Goal: Task Accomplishment & Management: Complete application form

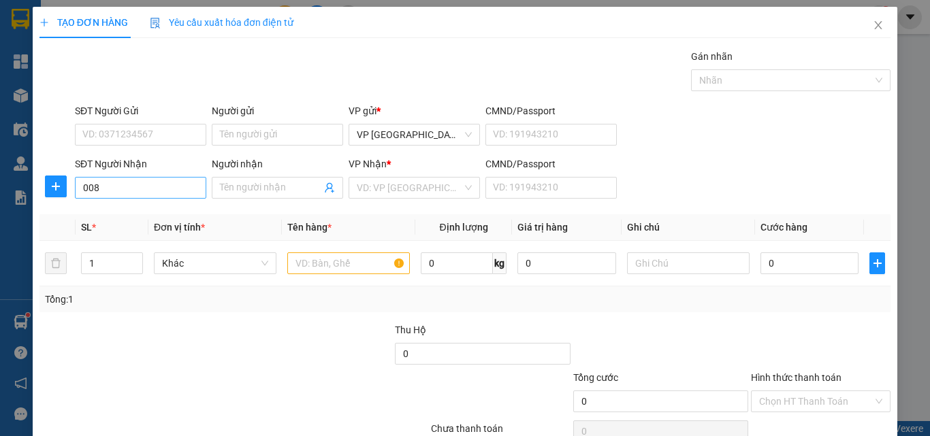
click at [147, 191] on input "008" at bounding box center [140, 188] width 131 height 22
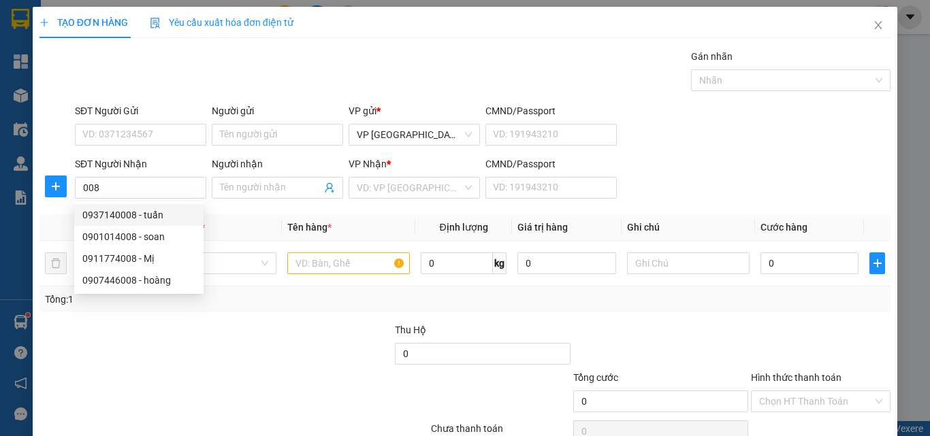
click at [149, 216] on div "0937140008 - tuấn" at bounding box center [138, 215] width 113 height 15
type input "0937140008"
type input "tuấn"
type input "30.000"
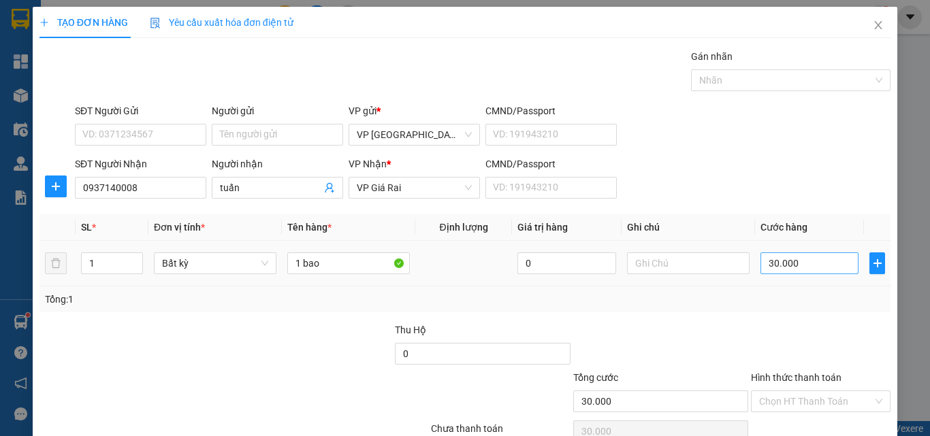
type input "0937140008"
click at [777, 271] on input "30.000" at bounding box center [809, 264] width 98 height 22
type input "4"
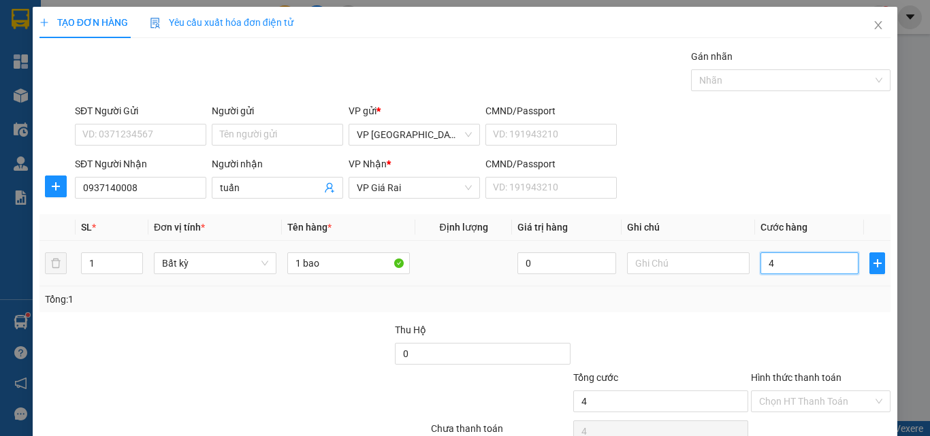
type input "40"
type input "40.000"
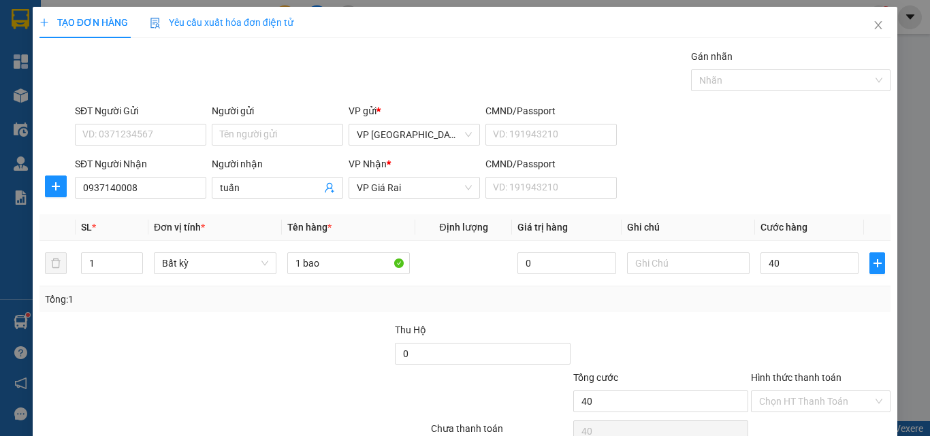
type input "40.000"
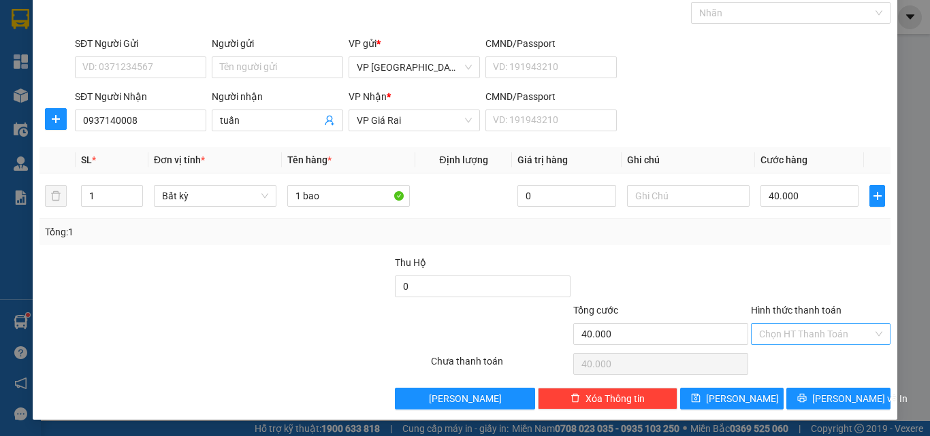
click at [825, 336] on input "Hình thức thanh toán" at bounding box center [816, 334] width 114 height 20
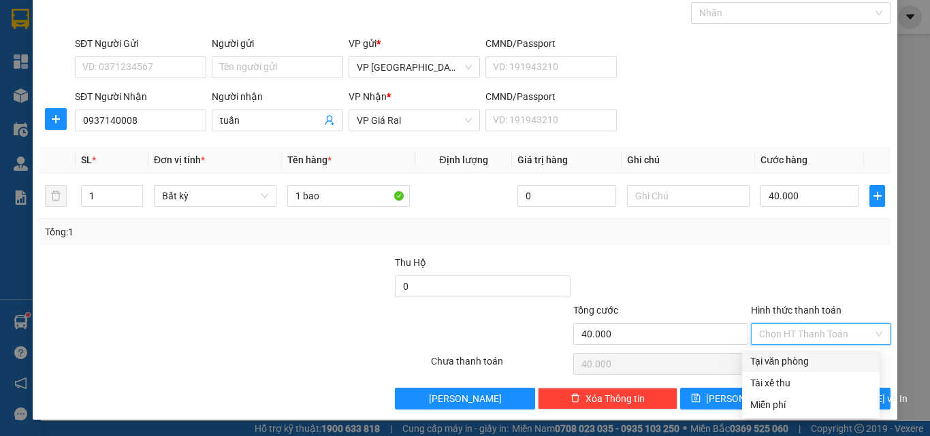
click at [827, 359] on div "Tại văn phòng" at bounding box center [810, 361] width 121 height 15
type input "0"
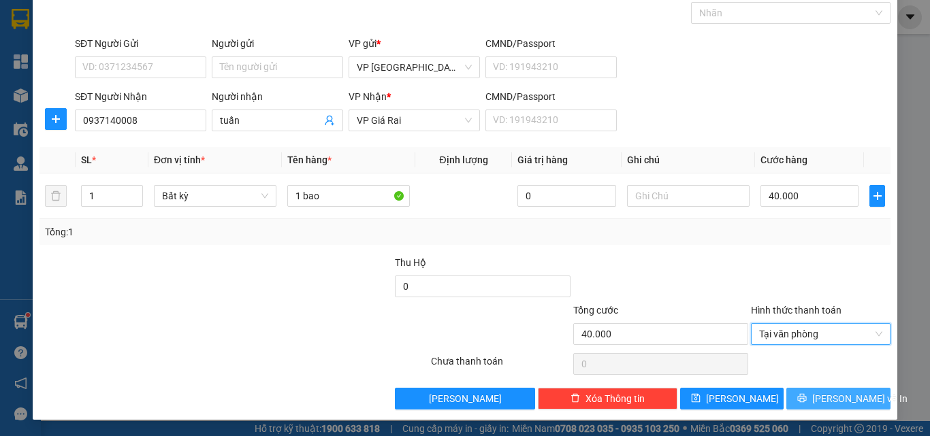
click at [830, 391] on button "[PERSON_NAME] và In" at bounding box center [838, 399] width 104 height 22
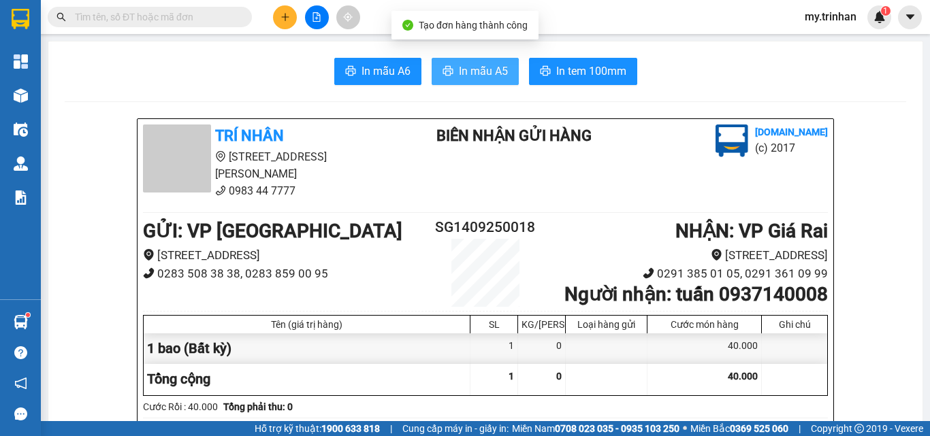
click at [464, 60] on button "In mẫu A5" at bounding box center [475, 71] width 87 height 27
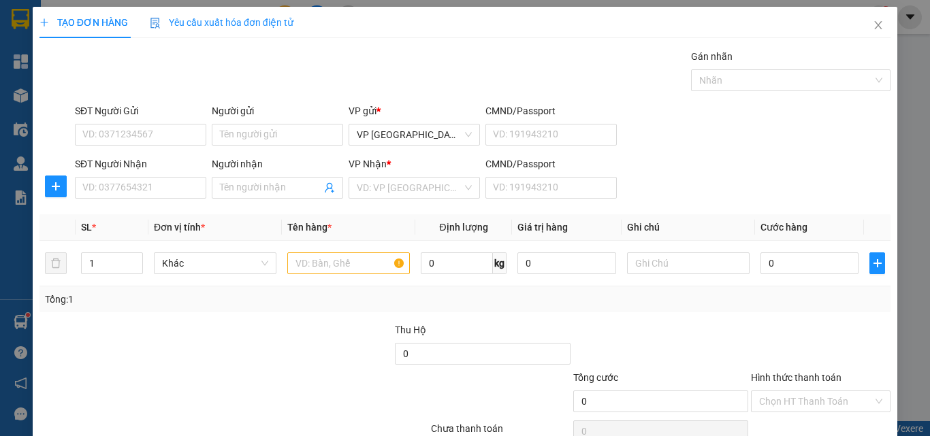
drag, startPoint x: 745, startPoint y: 179, endPoint x: 660, endPoint y: 177, distance: 85.1
click at [747, 180] on div "SĐT Người Nhận VD: 0377654321 Người nhận Tên người nhận VP Nhận * VD: VP Sài Gò…" at bounding box center [482, 181] width 821 height 48
click at [123, 179] on input "SĐT Người Nhận" at bounding box center [140, 188] width 131 height 22
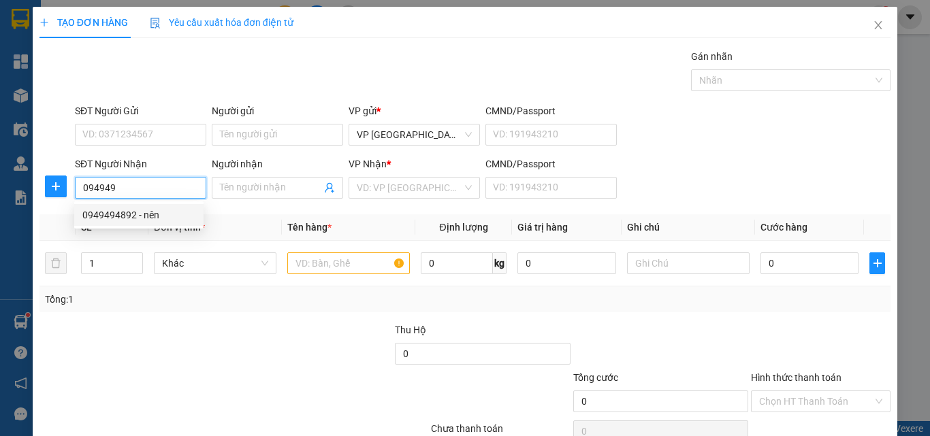
click at [184, 220] on div "0949494892 - nên" at bounding box center [138, 215] width 113 height 15
type input "0949494892"
type input "nên"
type input "50.000"
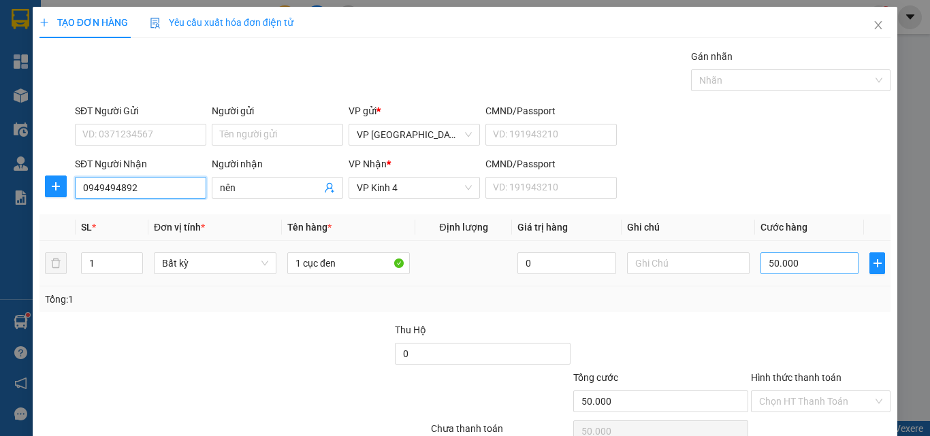
type input "0949494892"
click at [784, 263] on input "50.000" at bounding box center [809, 264] width 98 height 22
type input "7"
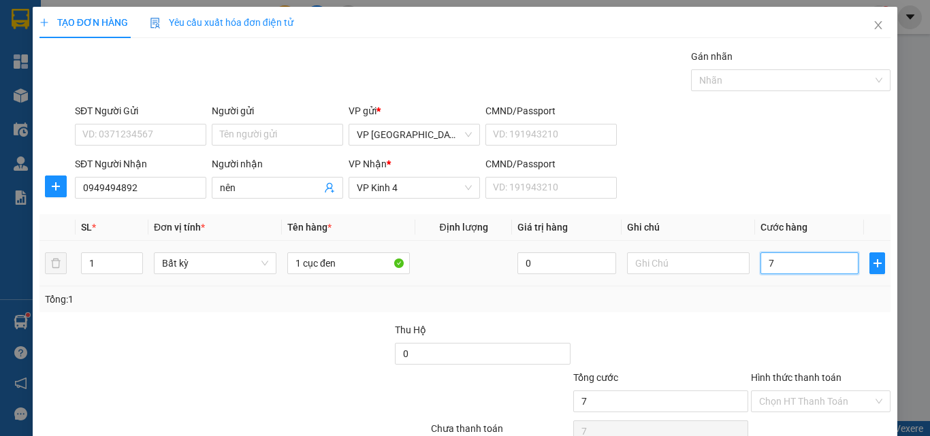
type input "70"
type input "70.000"
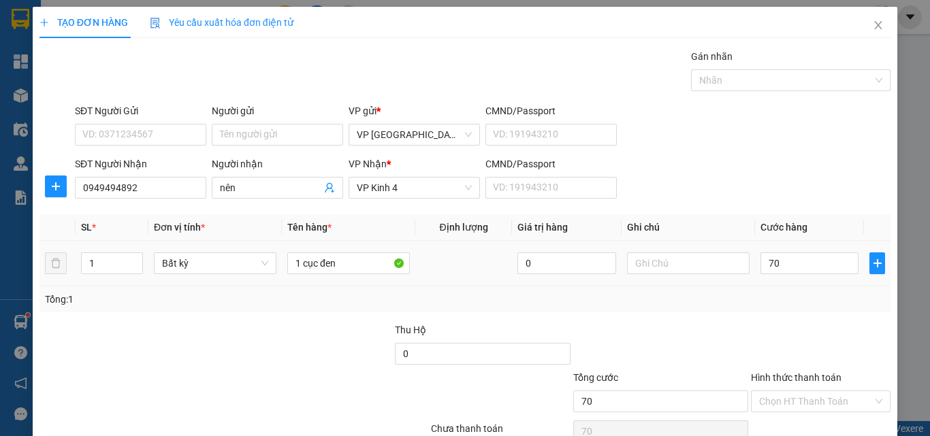
type input "70.000"
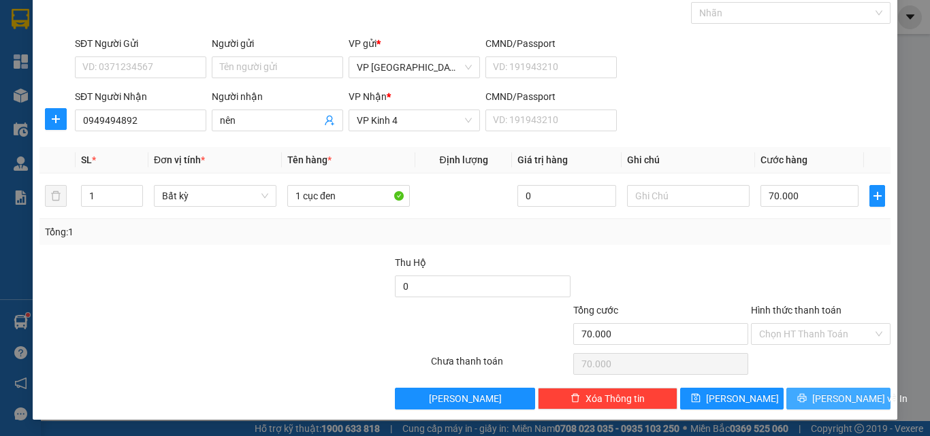
click at [805, 393] on button "[PERSON_NAME] và In" at bounding box center [838, 399] width 104 height 22
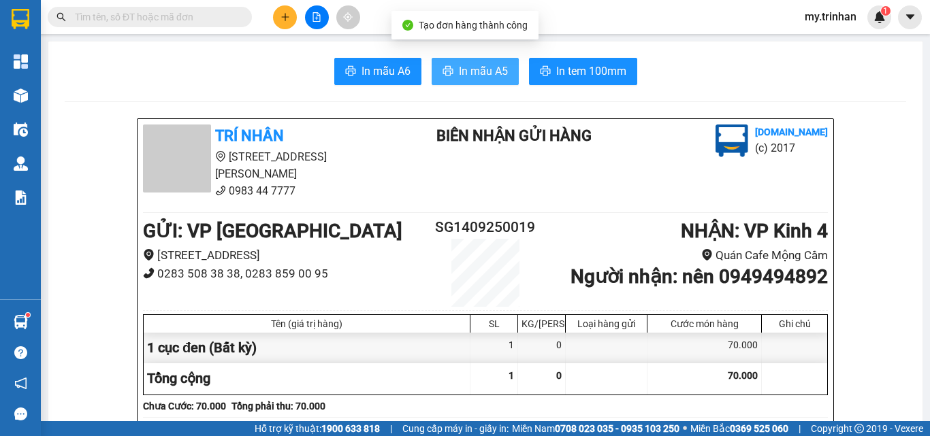
click at [482, 67] on span "In mẫu A5" at bounding box center [483, 71] width 49 height 17
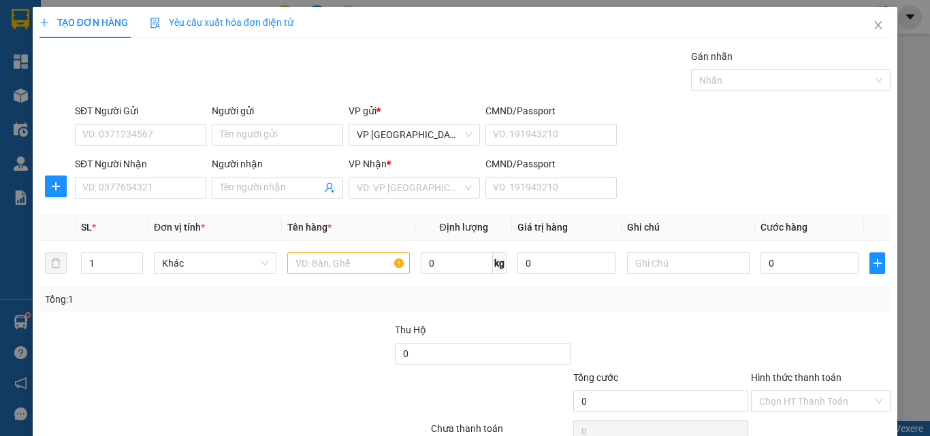
drag, startPoint x: 734, startPoint y: 174, endPoint x: 651, endPoint y: 184, distance: 83.7
click at [710, 168] on div "SĐT Người Nhận VD: 0377654321 Người nhận Tên người nhận VP Nhận * VD: VP Sài Gò…" at bounding box center [482, 181] width 821 height 48
click at [180, 196] on input "SĐT Người Nhận" at bounding box center [140, 188] width 131 height 22
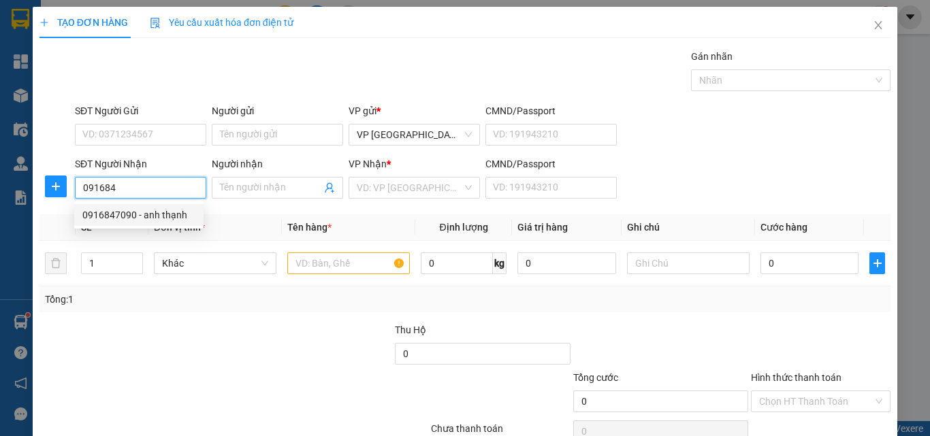
click at [172, 211] on div "0916847090 - anh thạnh" at bounding box center [138, 215] width 113 height 15
type input "0916847090"
type input "anh thạnh"
type input "40.000"
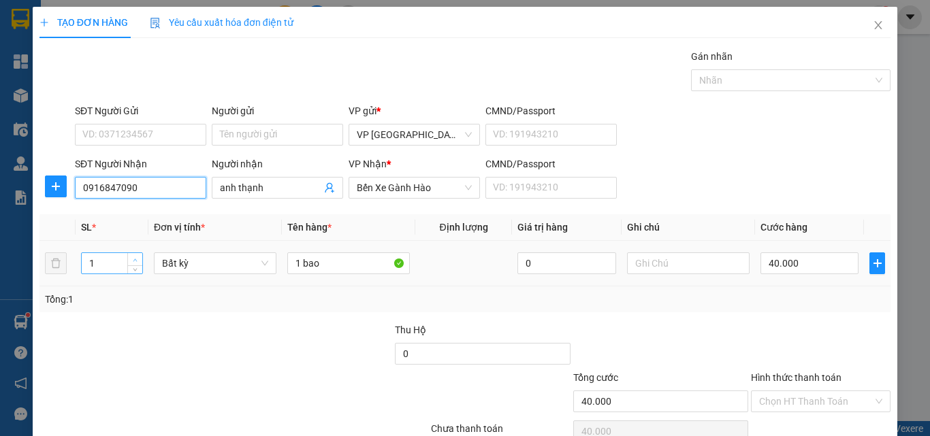
type input "0916847090"
click at [135, 259] on icon "up" at bounding box center [135, 260] width 5 height 5
type input "3"
click at [135, 259] on icon "up" at bounding box center [135, 260] width 5 height 5
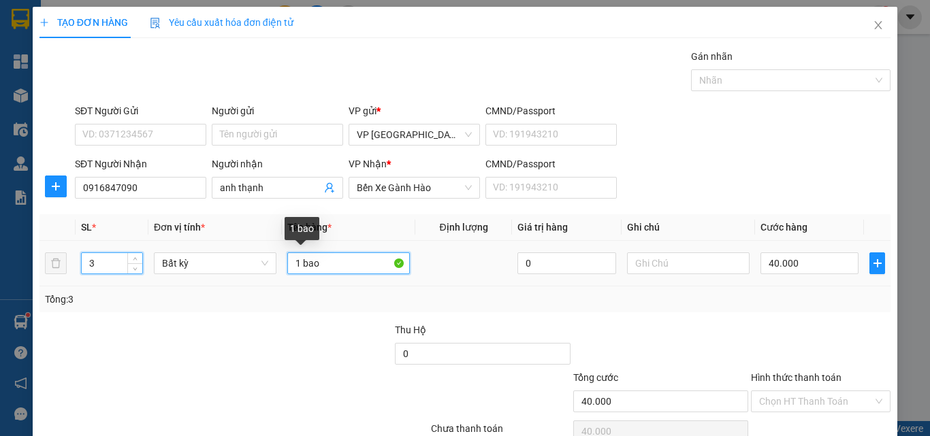
click at [293, 263] on input "1 bao" at bounding box center [348, 264] width 123 height 22
type input "0"
click at [294, 261] on input "1 bao" at bounding box center [348, 264] width 123 height 22
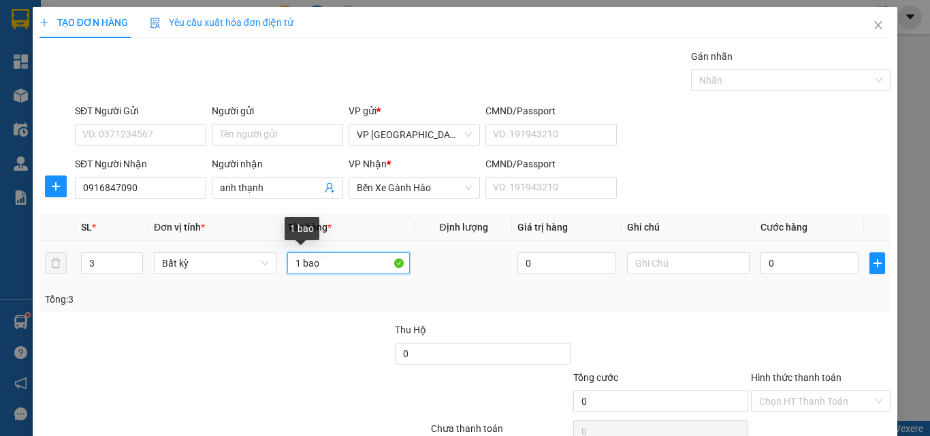
click at [296, 259] on input "1 bao" at bounding box center [348, 264] width 123 height 22
type input "3 bao"
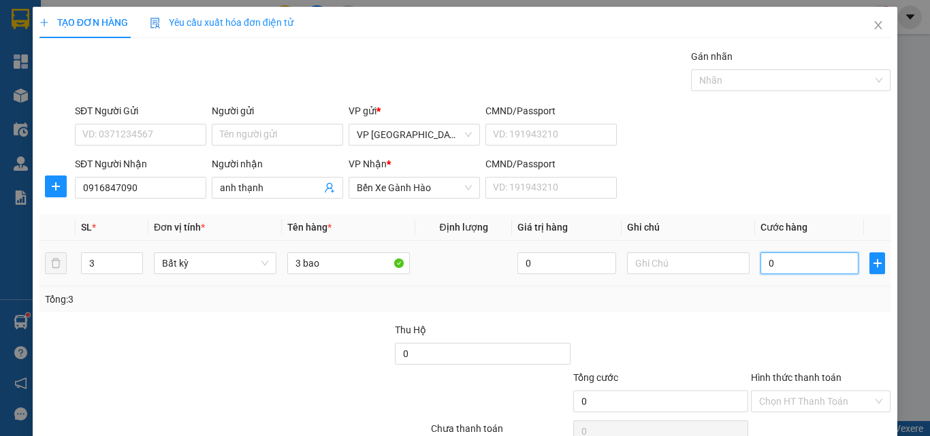
click at [807, 255] on input "0" at bounding box center [809, 264] width 98 height 22
type input "1"
type input "15"
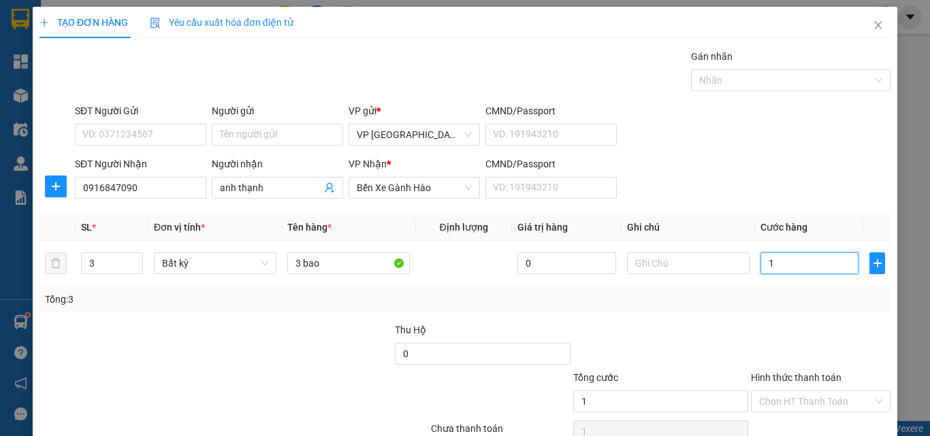
type input "15"
type input "150"
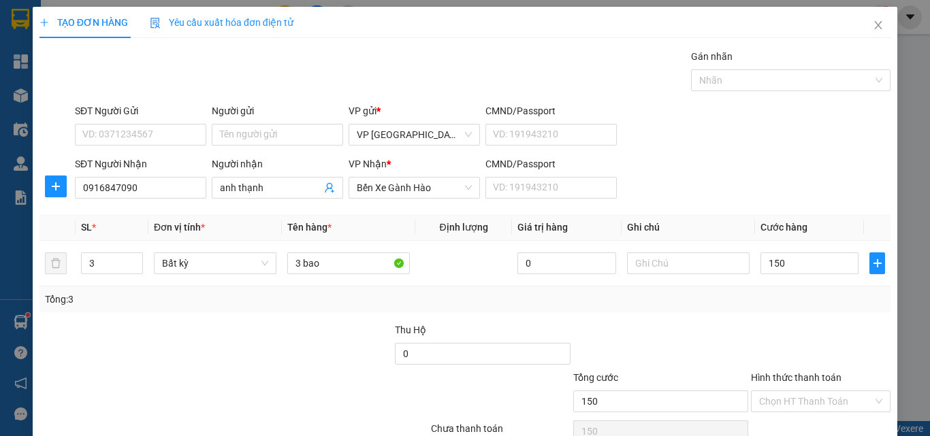
type input "150.000"
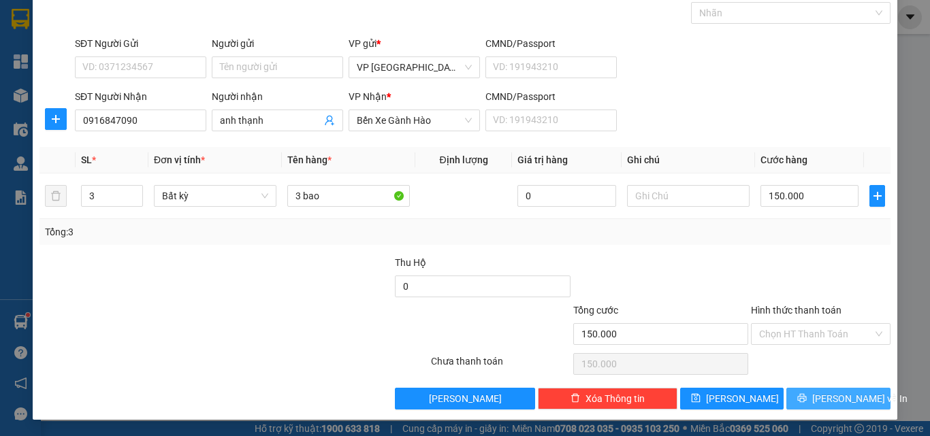
click at [824, 395] on span "[PERSON_NAME] và In" at bounding box center [859, 398] width 95 height 15
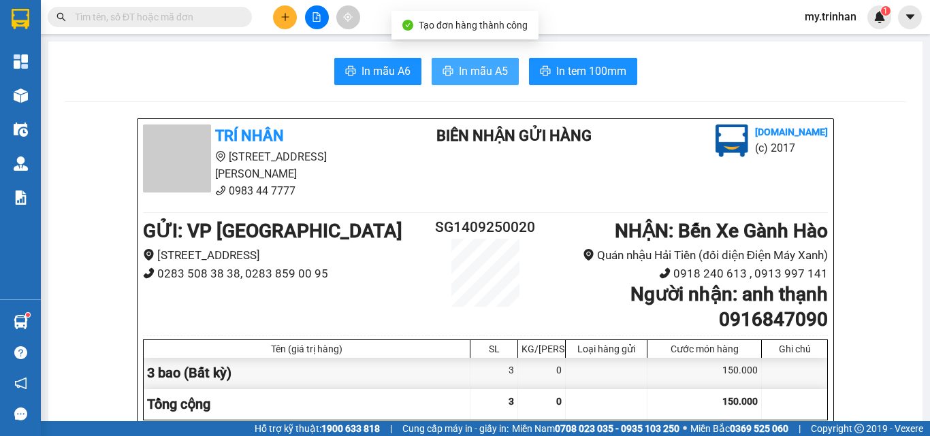
click at [493, 68] on span "In mẫu A5" at bounding box center [483, 71] width 49 height 17
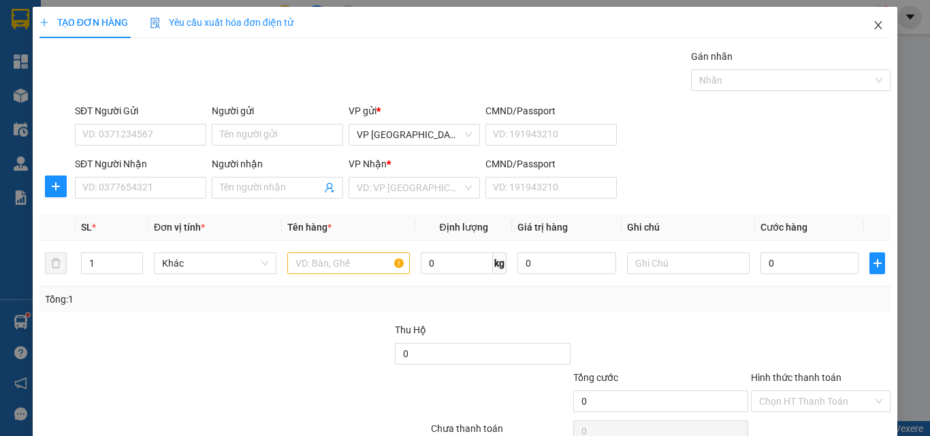
click at [873, 22] on span "Close" at bounding box center [878, 26] width 38 height 38
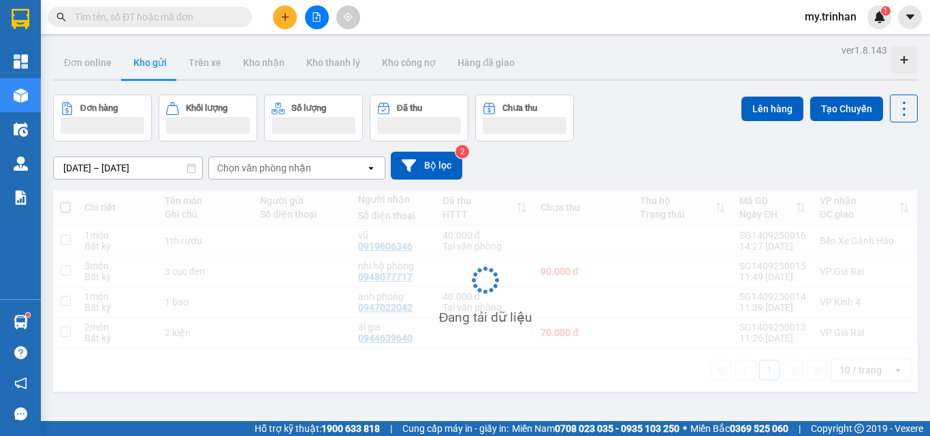
click at [319, 18] on icon "file-add" at bounding box center [317, 17] width 10 height 10
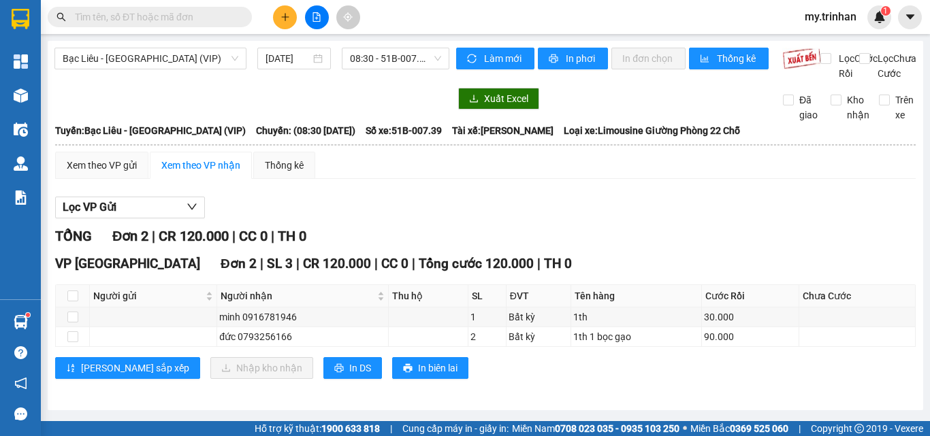
scroll to position [11, 0]
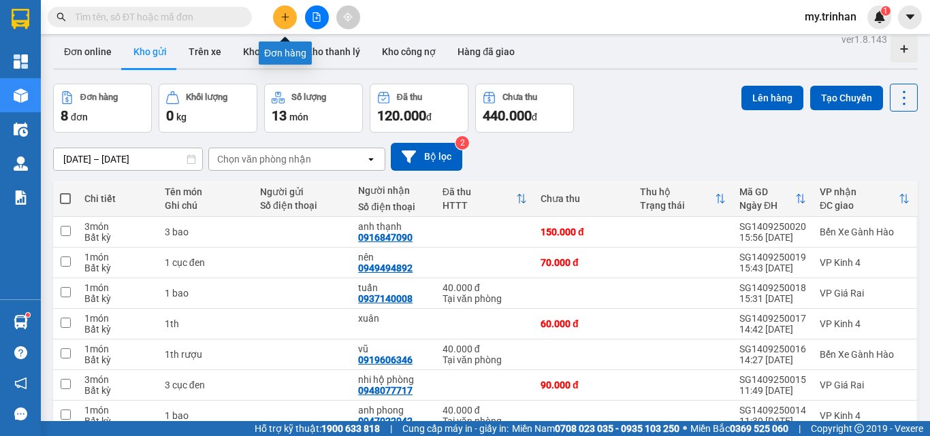
click at [282, 14] on icon "plus" at bounding box center [285, 17] width 10 height 10
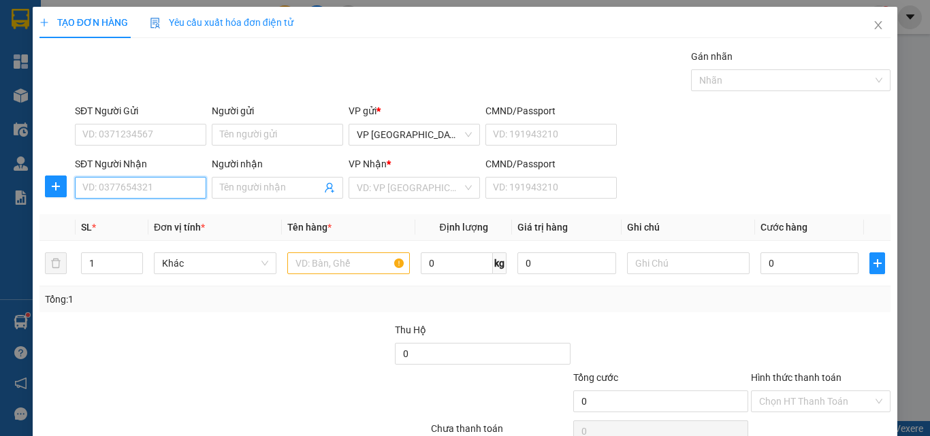
click at [138, 189] on input "SĐT Người Nhận" at bounding box center [140, 188] width 131 height 22
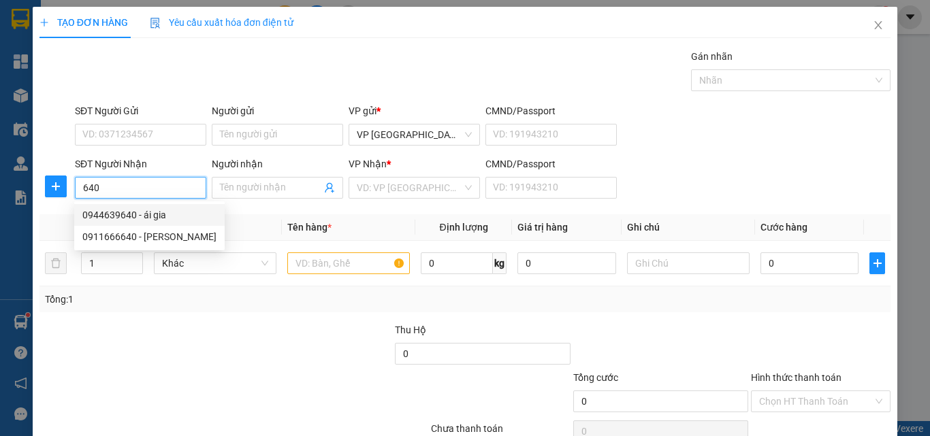
click at [123, 215] on div "0944639640 - ái gia" at bounding box center [149, 215] width 134 height 15
type input "0944639640"
type input "ái gia"
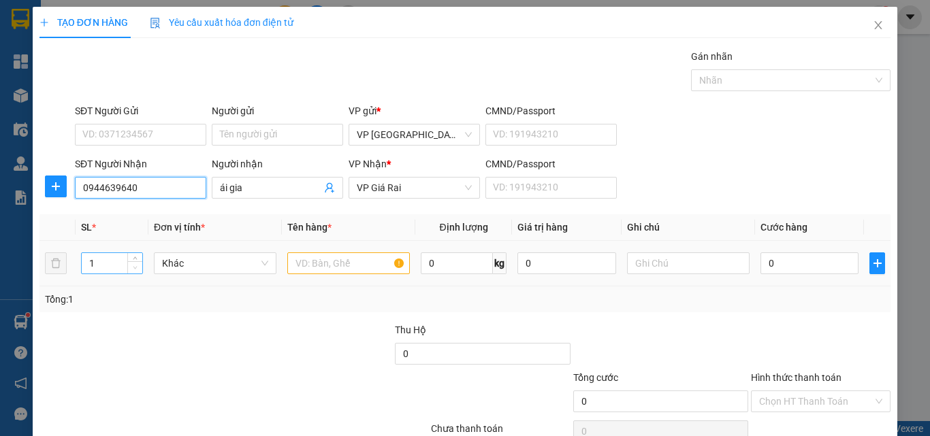
type input "70.000"
type input "0944639640"
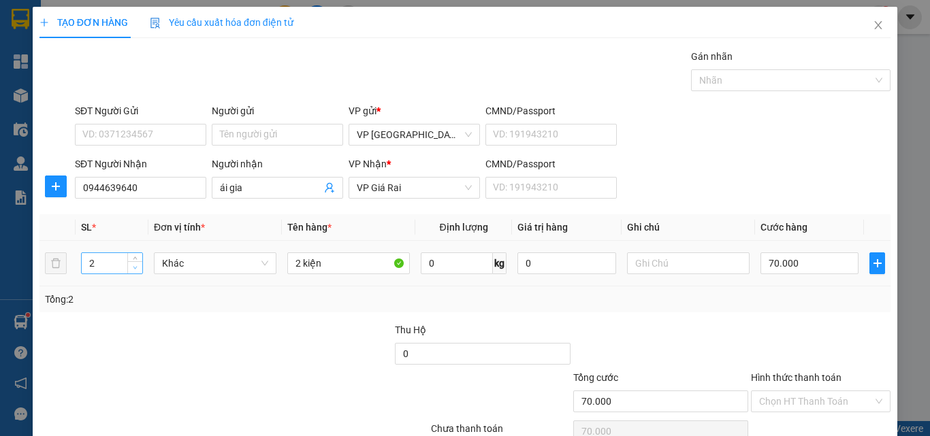
type input "1"
click at [135, 270] on icon "down" at bounding box center [135, 267] width 5 height 5
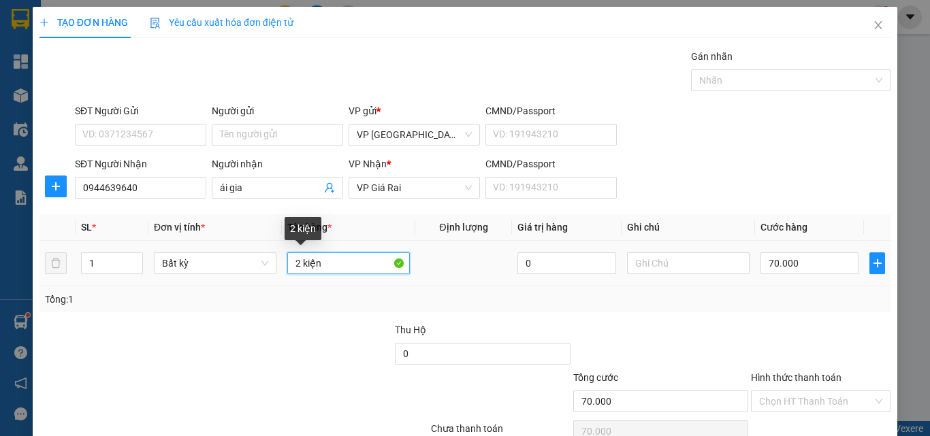
drag, startPoint x: 296, startPoint y: 265, endPoint x: 266, endPoint y: 242, distance: 37.8
click at [273, 260] on tr "1 Bất kỳ 2 kiện 0 70.000" at bounding box center [464, 264] width 851 height 46
type input "0"
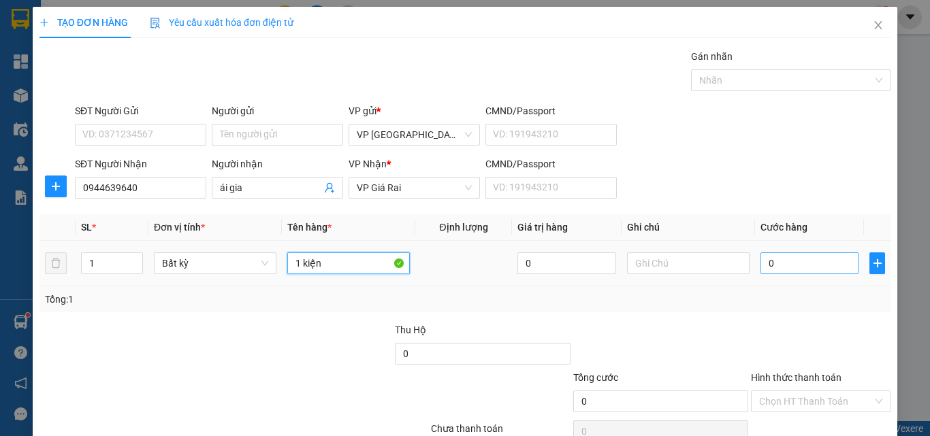
type input "1 kiện"
click at [794, 266] on input "0" at bounding box center [809, 264] width 98 height 22
type input "5"
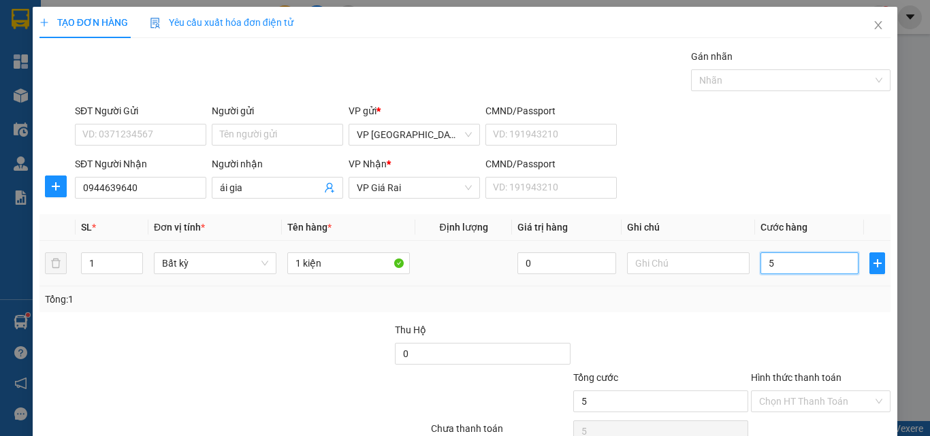
type input "50"
type input "5"
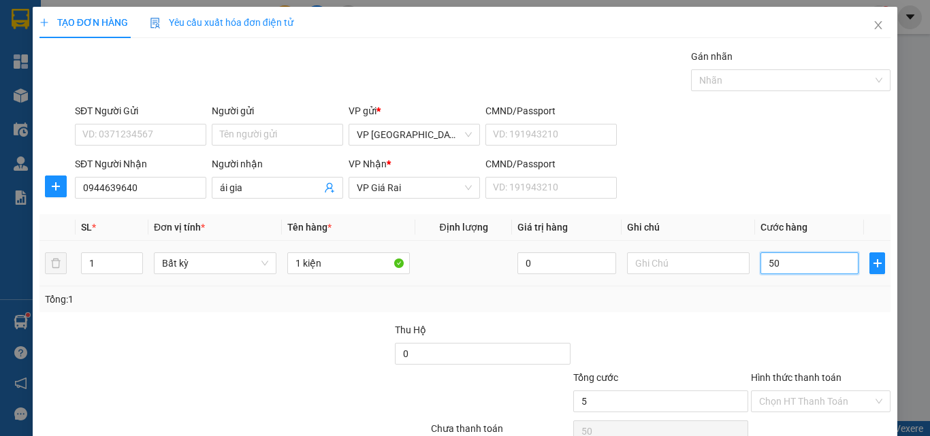
type input "5"
type input "0"
type input "6"
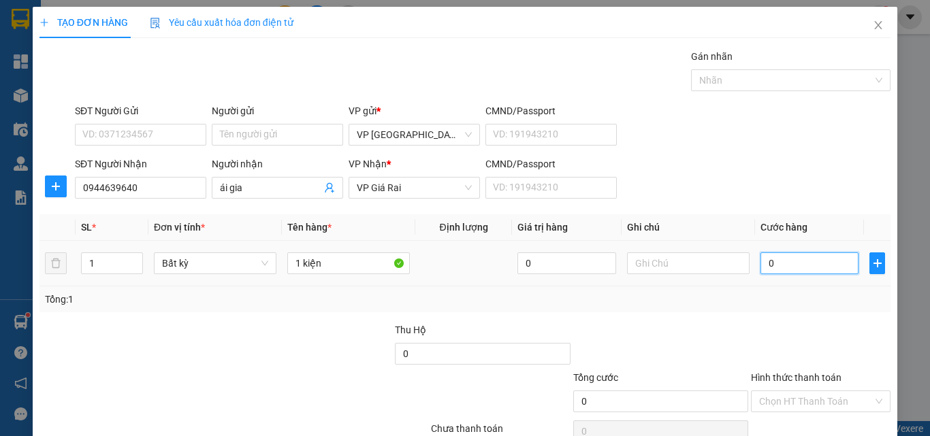
type input "6"
type input "060"
type input "60"
type input "060"
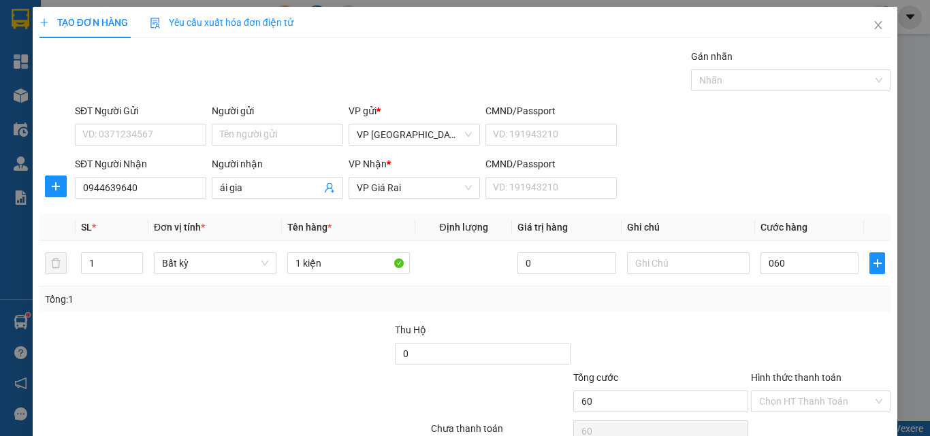
type input "60.000"
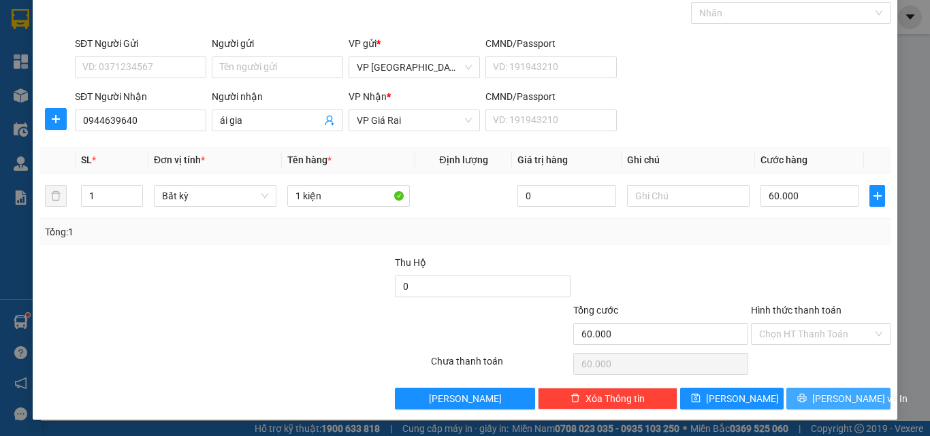
click at [807, 398] on icon "printer" at bounding box center [802, 398] width 10 height 10
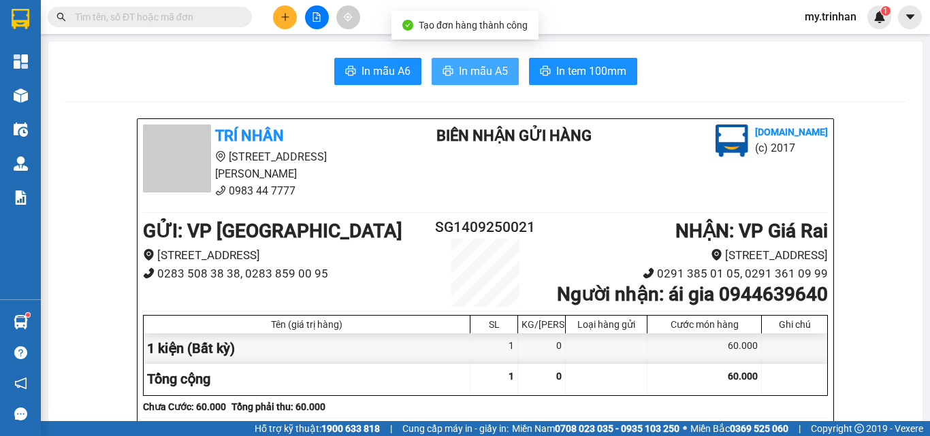
click at [470, 71] on span "In mẫu A5" at bounding box center [483, 71] width 49 height 17
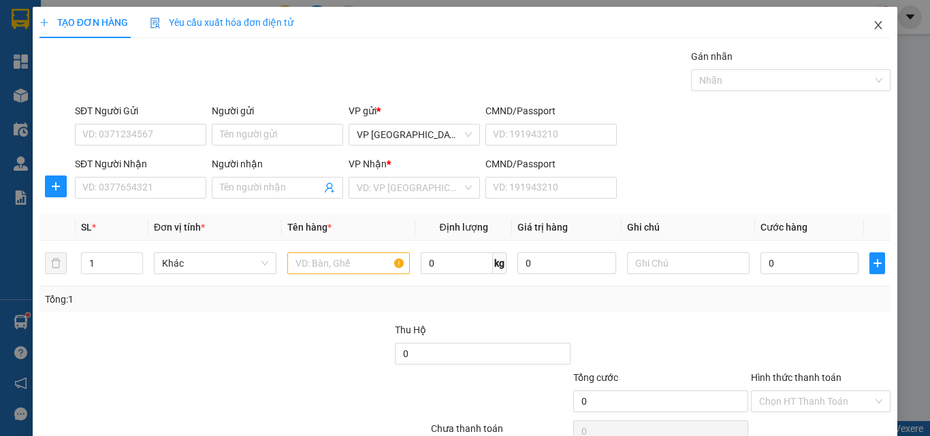
click at [873, 27] on icon "close" at bounding box center [878, 25] width 11 height 11
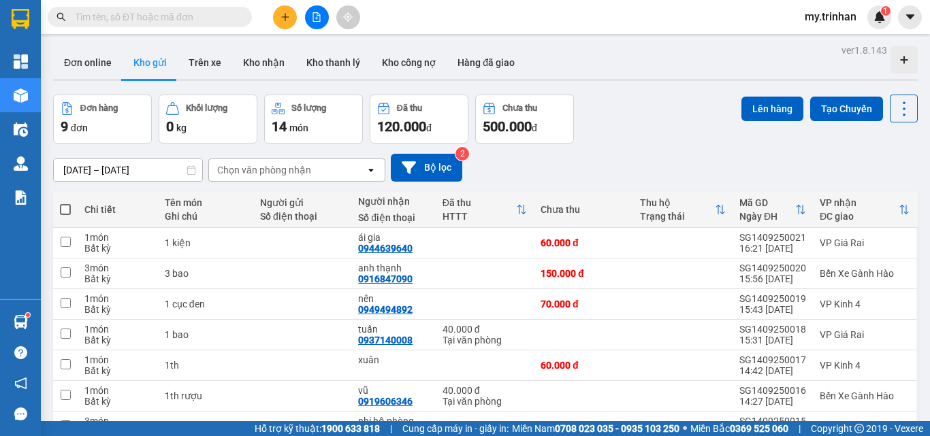
click at [600, 163] on div "[DATE] – [DATE] Press the down arrow key to interact with the calendar and sele…" at bounding box center [485, 168] width 864 height 28
click at [285, 14] on icon "plus" at bounding box center [285, 17] width 10 height 10
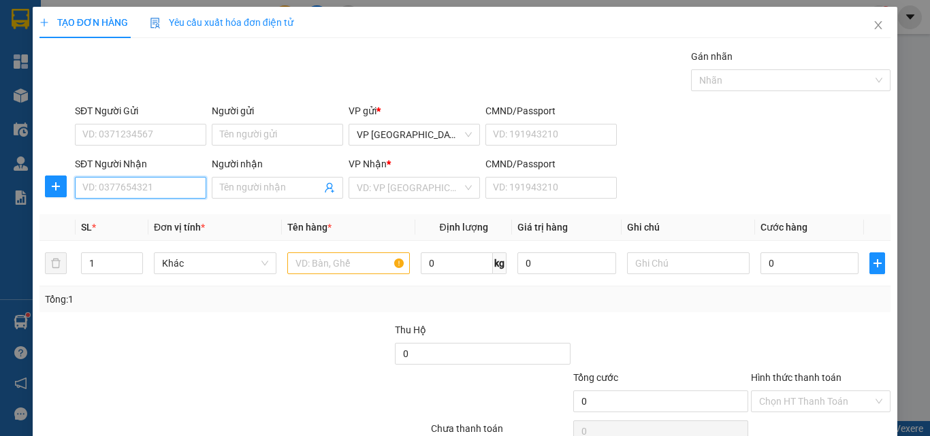
click at [152, 182] on input "SĐT Người Nhận" at bounding box center [140, 188] width 131 height 22
click at [171, 209] on div "0976774789 - toàn" at bounding box center [138, 215] width 113 height 15
type input "0976774789"
type input "toàn"
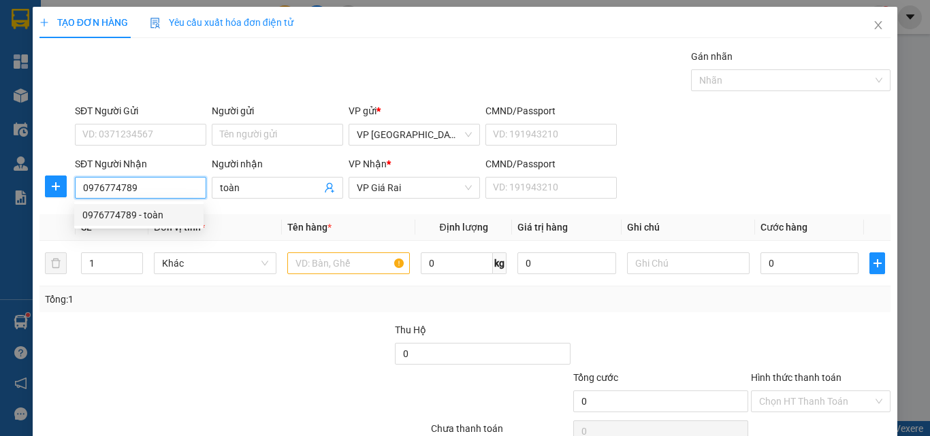
type input "20.000"
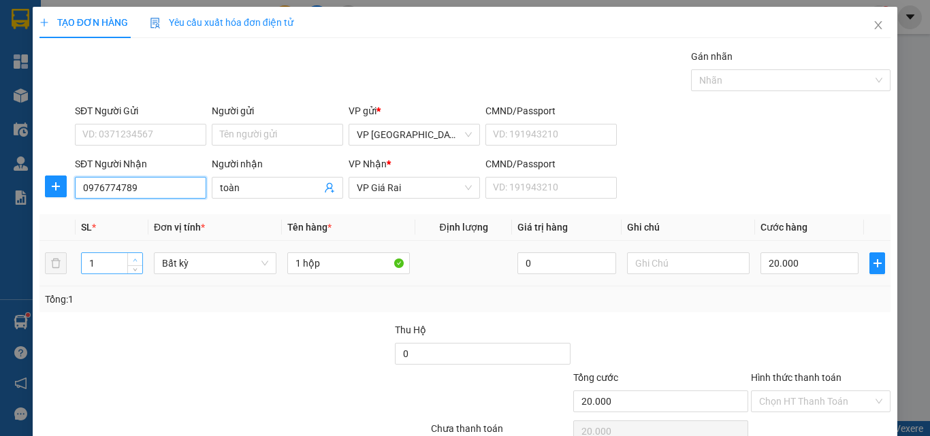
type input "0976774789"
type input "2"
click at [132, 256] on span "up" at bounding box center [135, 260] width 8 height 8
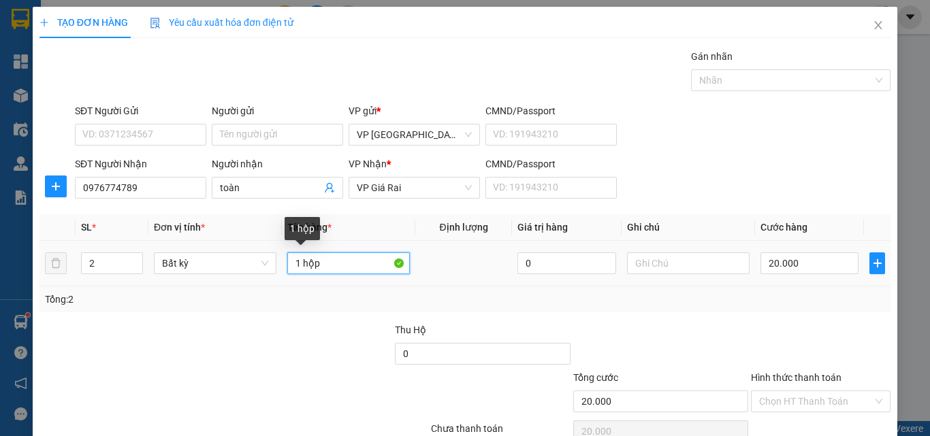
drag, startPoint x: 290, startPoint y: 257, endPoint x: 406, endPoint y: 426, distance: 204.7
click at [199, 263] on tr "2 Bất kỳ 1 hộp 0 20.000" at bounding box center [464, 264] width 851 height 46
type input "0"
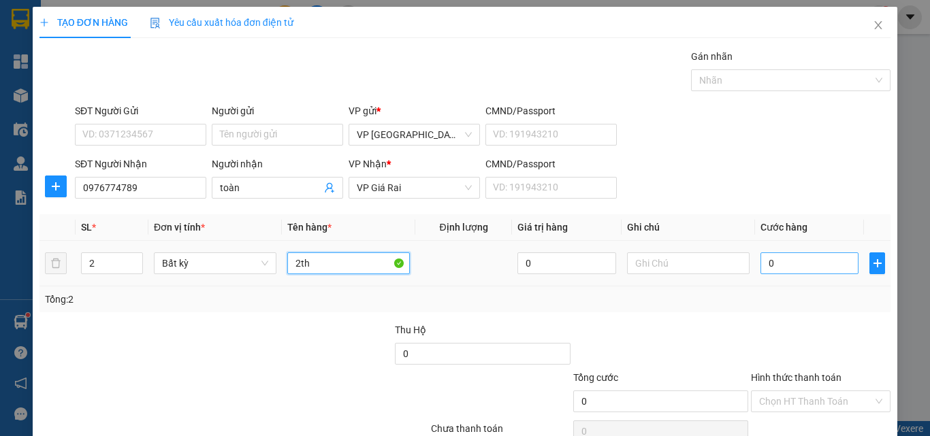
type input "2th"
click at [820, 259] on input "0" at bounding box center [809, 264] width 98 height 22
type input "1"
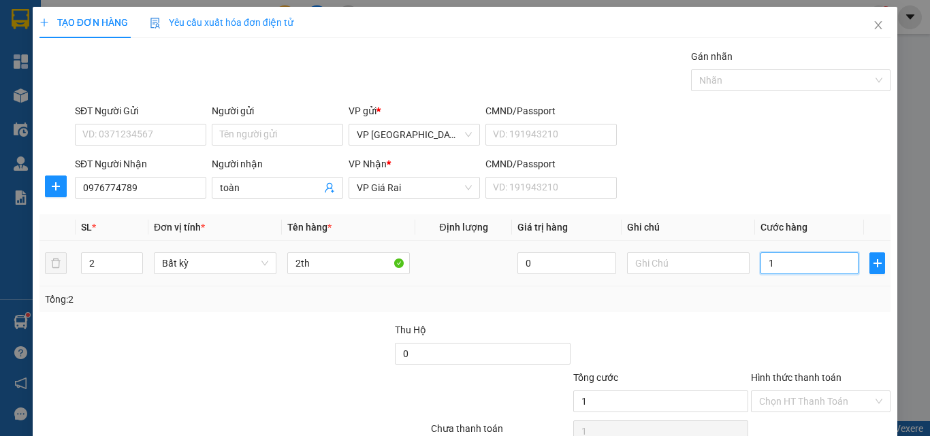
type input "10"
type input "100"
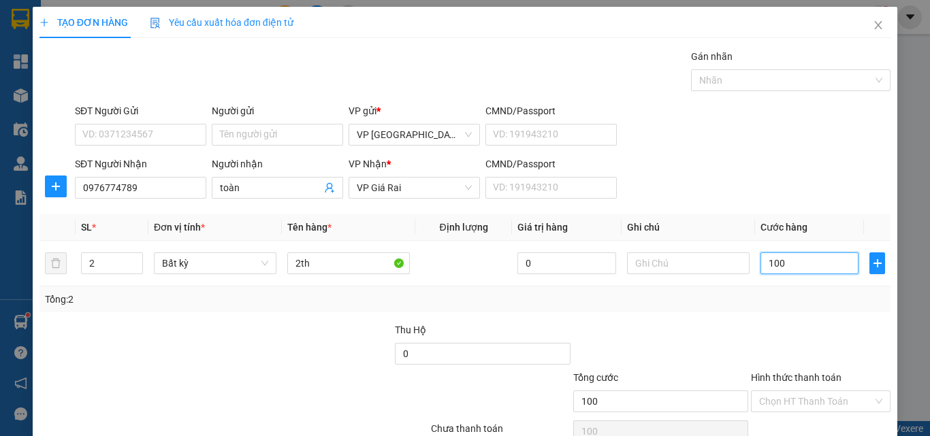
type input "100"
type input "100.000"
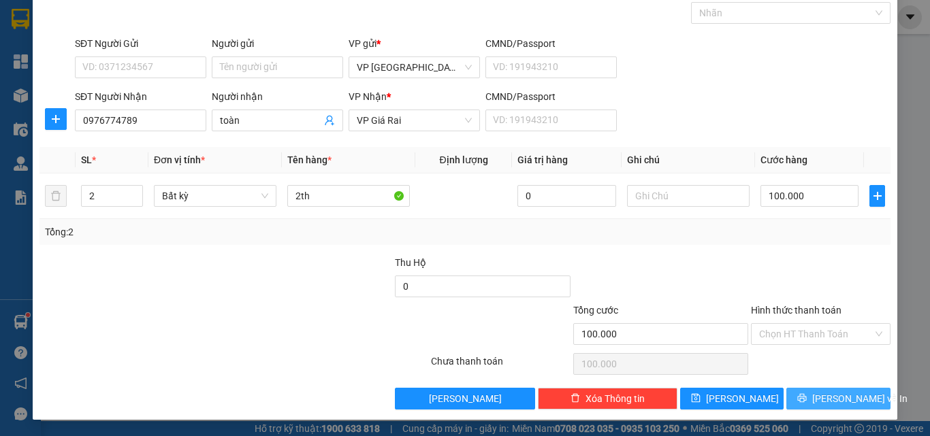
click at [816, 394] on span "[PERSON_NAME] và In" at bounding box center [859, 398] width 95 height 15
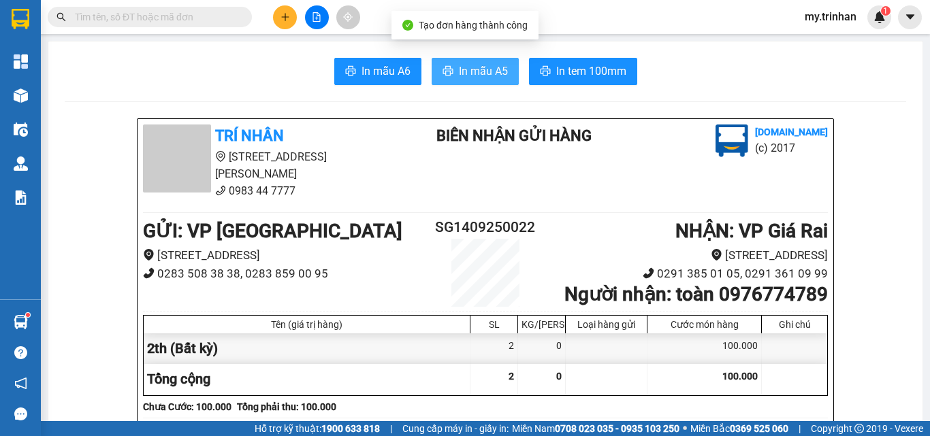
click at [490, 71] on span "In mẫu A5" at bounding box center [483, 71] width 49 height 17
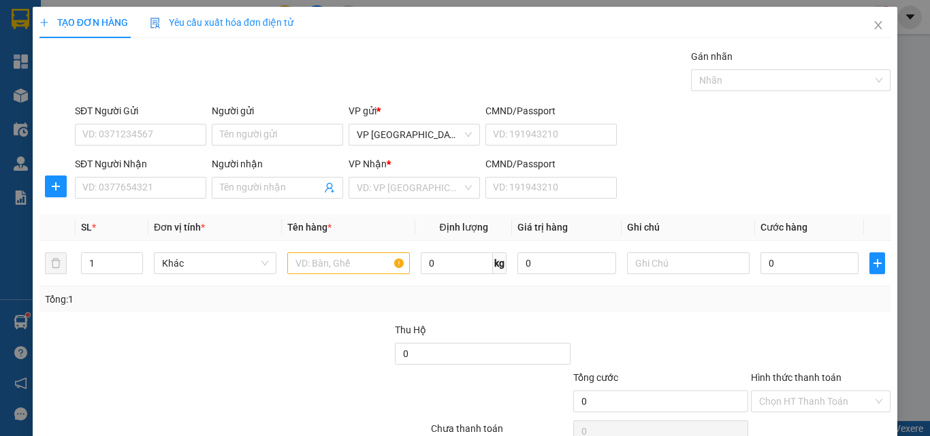
click at [774, 148] on div "SĐT Người Gửi VD: 0371234567 Người gửi Tên người gửi VP gửi * VP [GEOGRAPHIC_DA…" at bounding box center [482, 127] width 821 height 48
click at [169, 186] on input "SĐT Người Nhận" at bounding box center [140, 188] width 131 height 22
click at [126, 187] on input "SĐT Người Nhận" at bounding box center [140, 188] width 131 height 22
type input "0947166429"
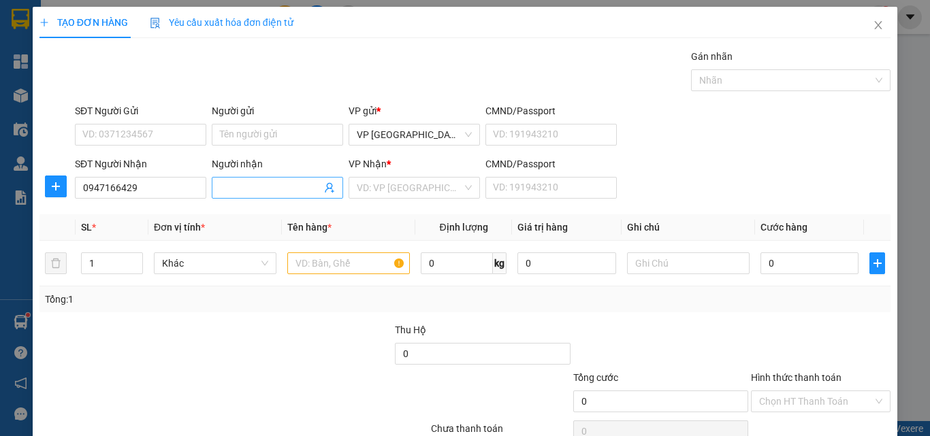
click at [237, 187] on input "Người nhận" at bounding box center [270, 187] width 101 height 15
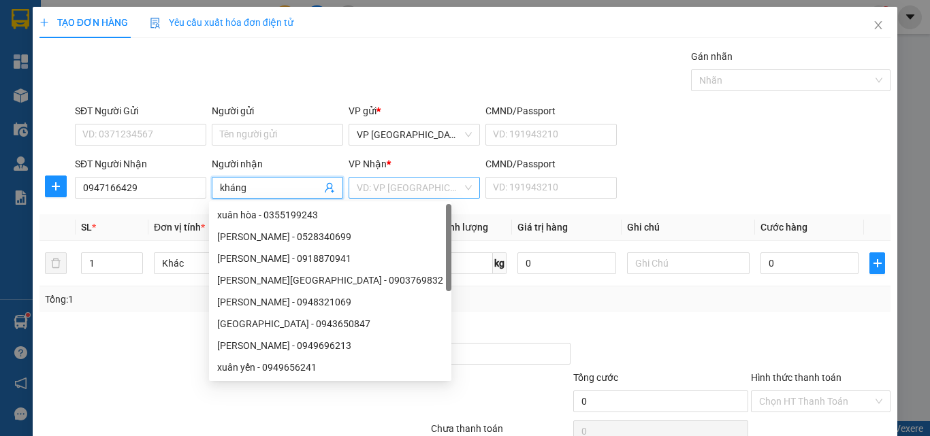
type input "kháng"
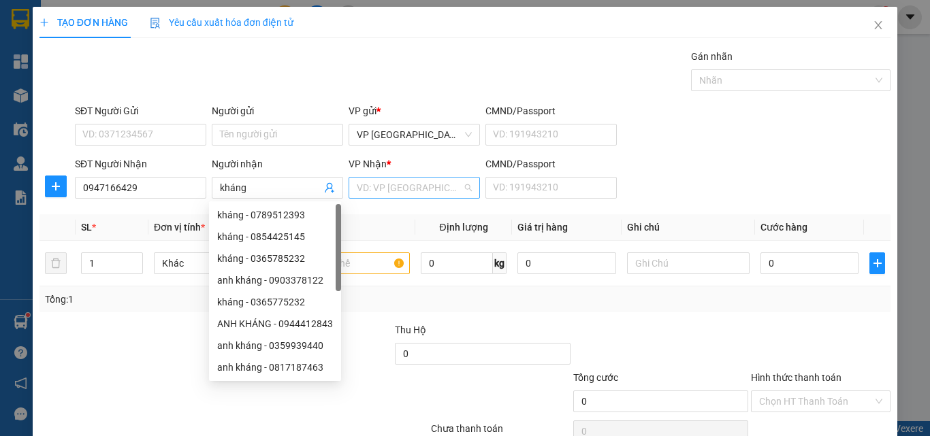
click at [394, 186] on input "search" at bounding box center [410, 188] width 106 height 20
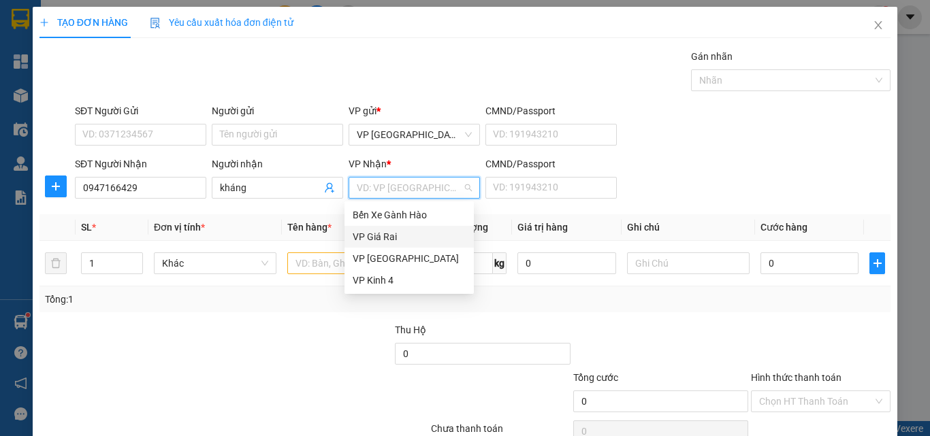
click at [391, 235] on div "VP Giá Rai" at bounding box center [409, 236] width 113 height 15
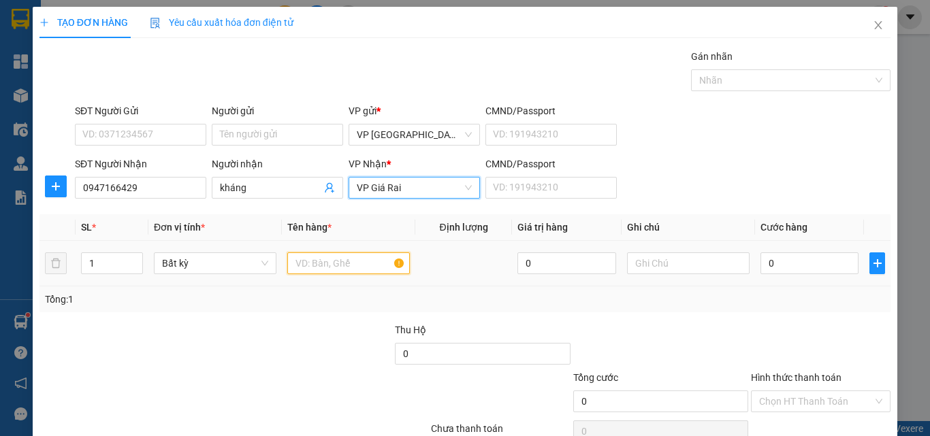
click at [311, 267] on input "text" at bounding box center [348, 264] width 123 height 22
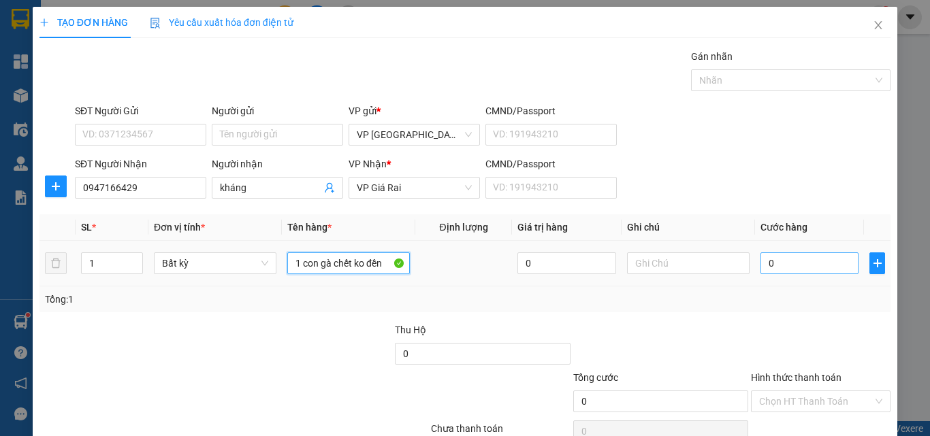
type input "1 con gà chết ko đền"
click at [790, 270] on input "0" at bounding box center [809, 264] width 98 height 22
type input "1"
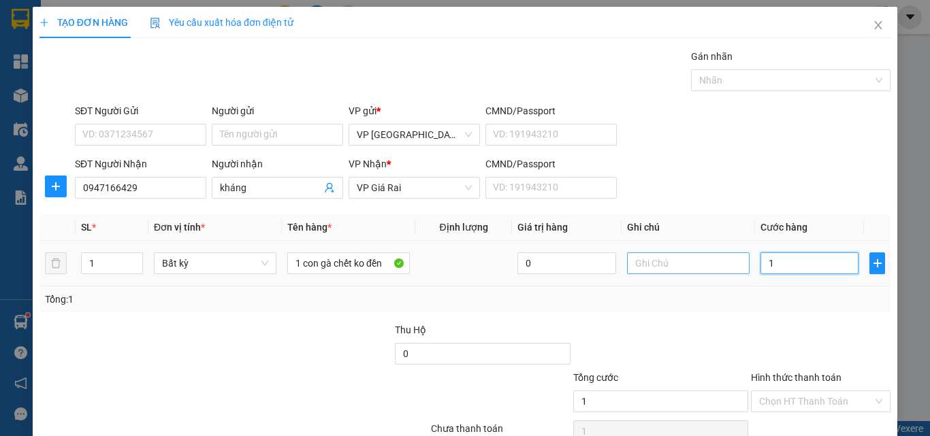
type input "10"
type input "100"
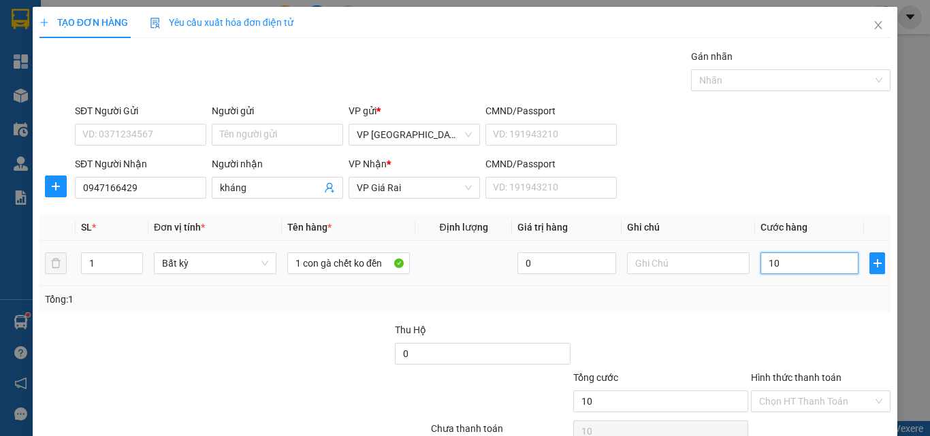
type input "100"
type input "100.000"
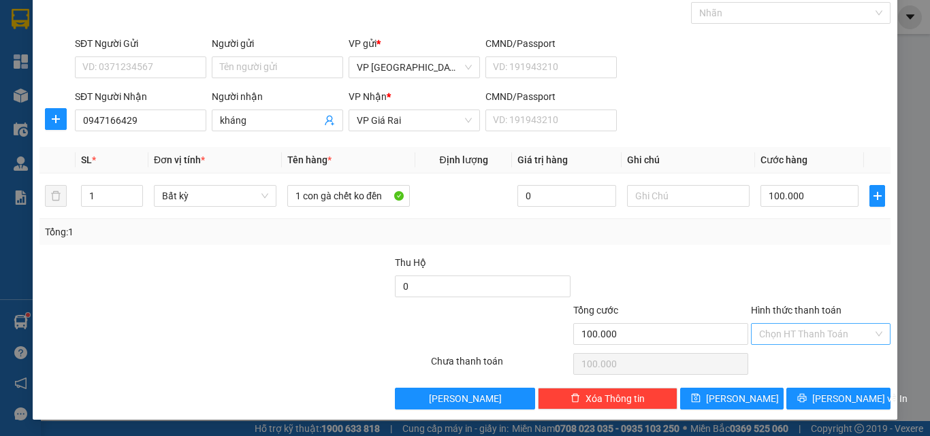
drag, startPoint x: 800, startPoint y: 331, endPoint x: 805, endPoint y: 344, distance: 13.6
click at [803, 331] on input "Hình thức thanh toán" at bounding box center [816, 334] width 114 height 20
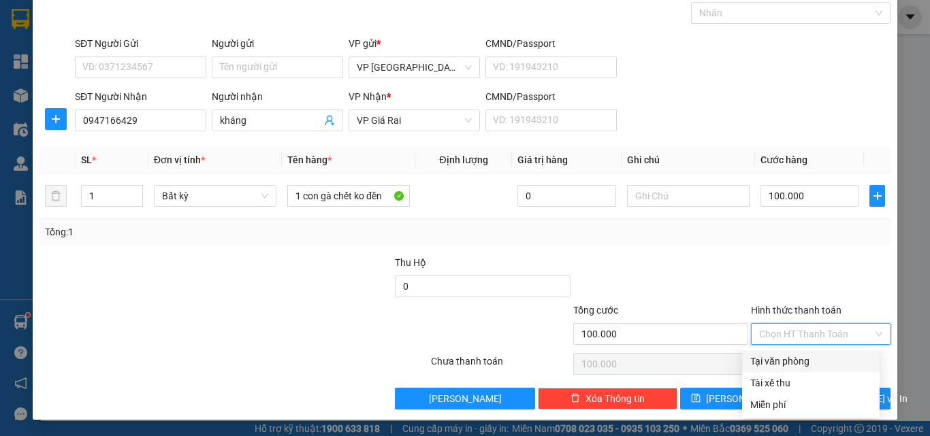
click at [809, 360] on div "Tại văn phòng" at bounding box center [810, 361] width 121 height 15
type input "0"
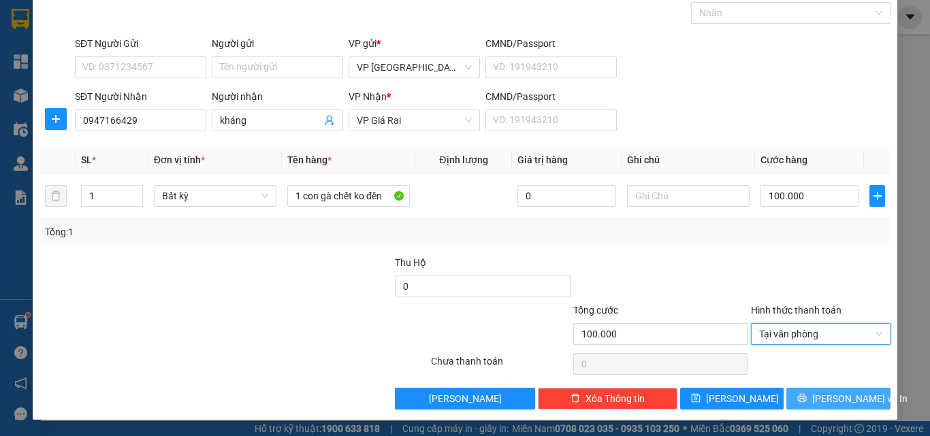
click at [813, 398] on button "[PERSON_NAME] và In" at bounding box center [838, 399] width 104 height 22
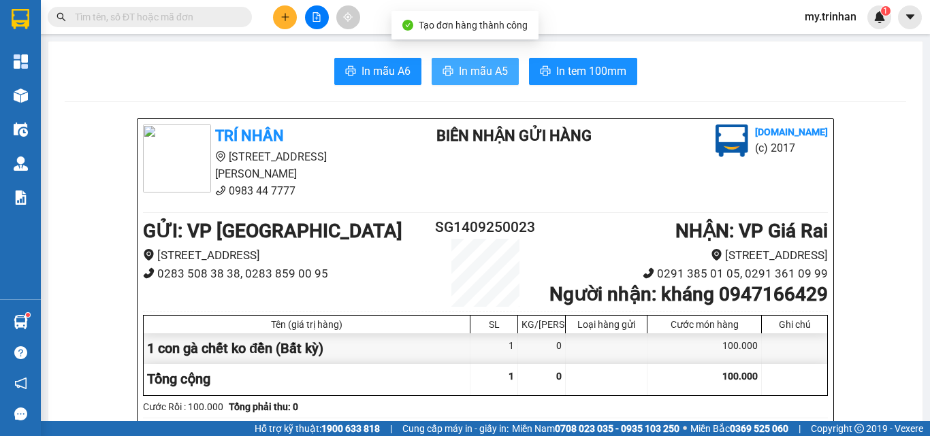
click at [470, 66] on span "In mẫu A5" at bounding box center [483, 71] width 49 height 17
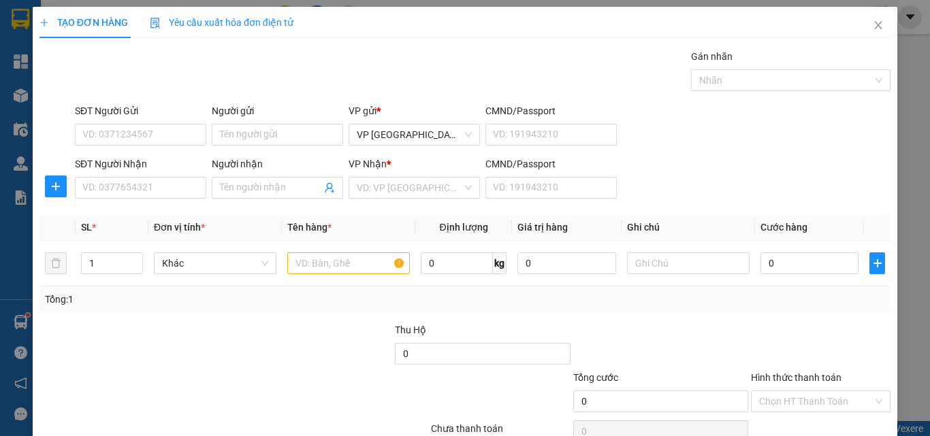
click at [745, 187] on div "SĐT Người Nhận VD: 0377654321 Người nhận Tên người nhận VP Nhận * VD: VP Sài Gò…" at bounding box center [482, 181] width 821 height 48
click at [173, 195] on input "SĐT Người Nhận" at bounding box center [140, 188] width 131 height 22
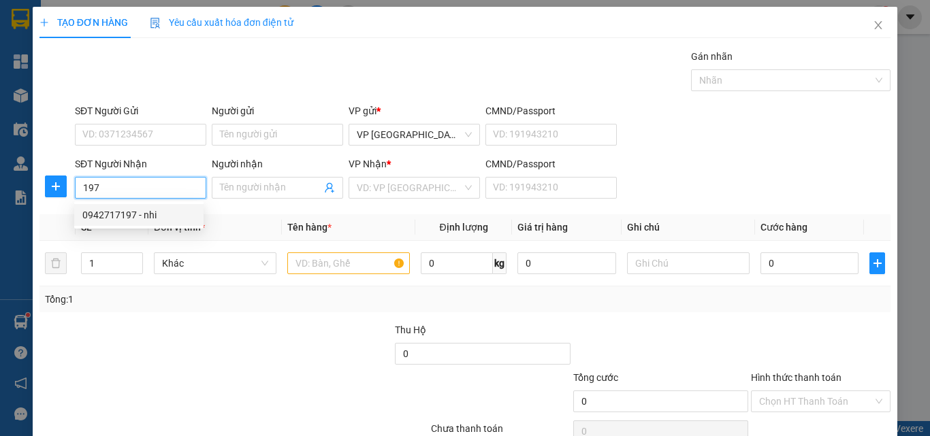
click at [162, 214] on div "0942717197 - nhi" at bounding box center [138, 215] width 113 height 15
type input "0942717197"
type input "nhi"
type input "30.000"
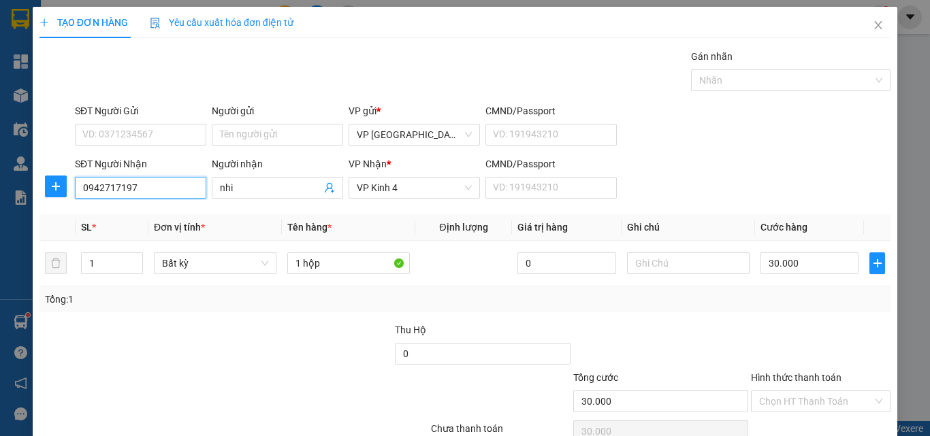
type input "0942717197"
click at [801, 372] on label "Hình thức thanh toán" at bounding box center [796, 377] width 91 height 11
click at [801, 391] on input "Hình thức thanh toán" at bounding box center [816, 401] width 114 height 20
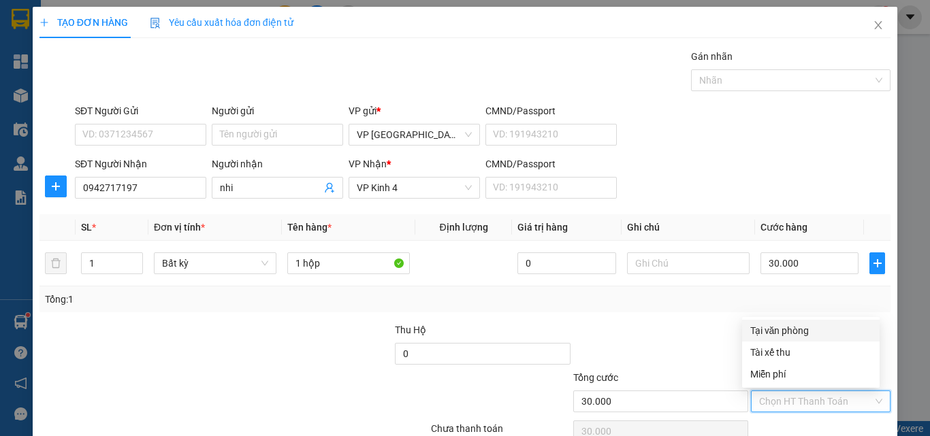
scroll to position [67, 0]
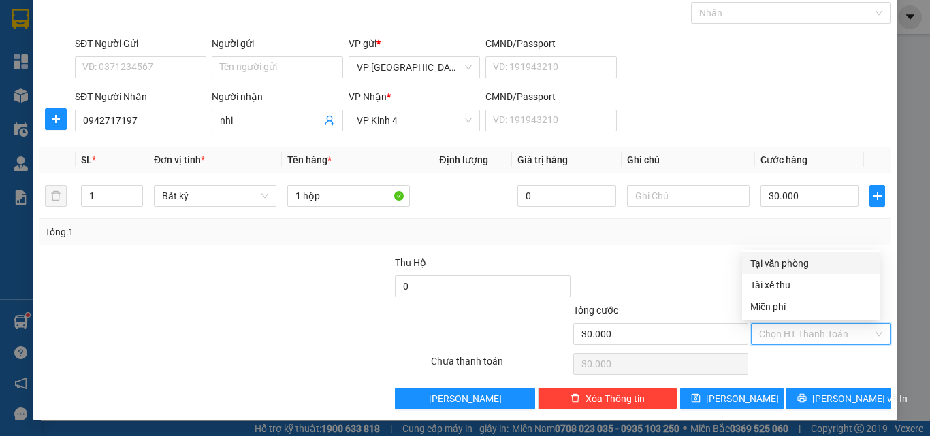
click at [792, 266] on div "Tại văn phòng" at bounding box center [810, 263] width 121 height 15
type input "0"
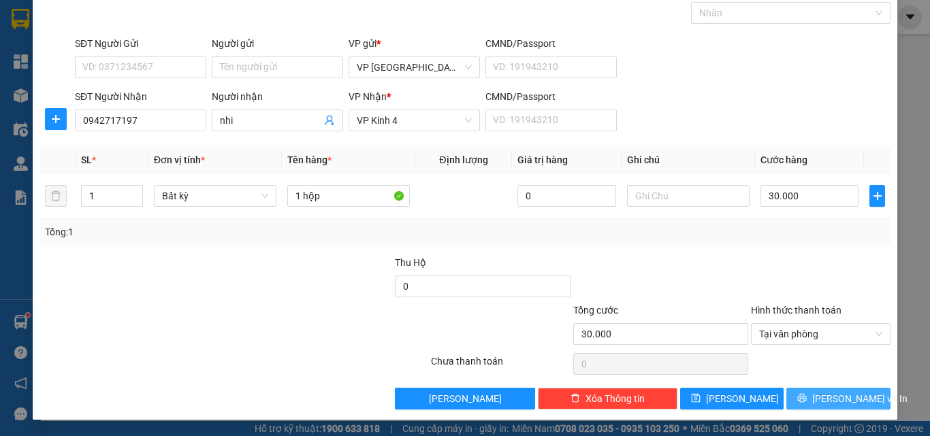
click at [792, 401] on button "[PERSON_NAME] và In" at bounding box center [838, 399] width 104 height 22
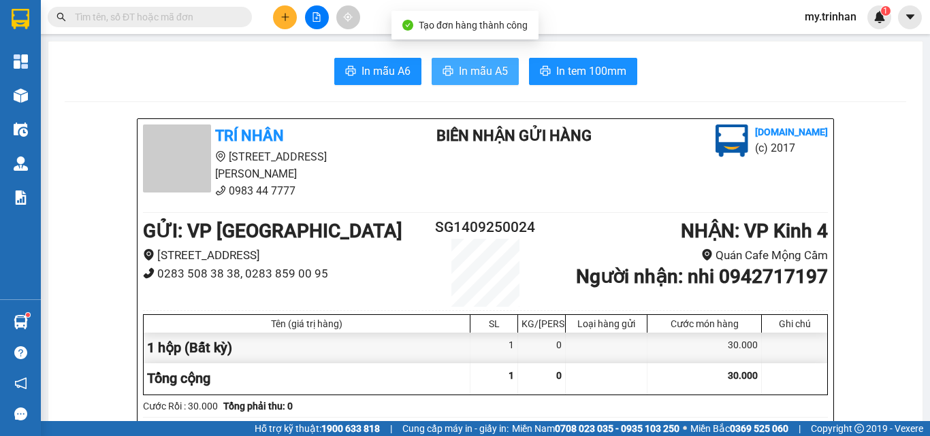
click at [459, 71] on span "In mẫu A5" at bounding box center [483, 71] width 49 height 17
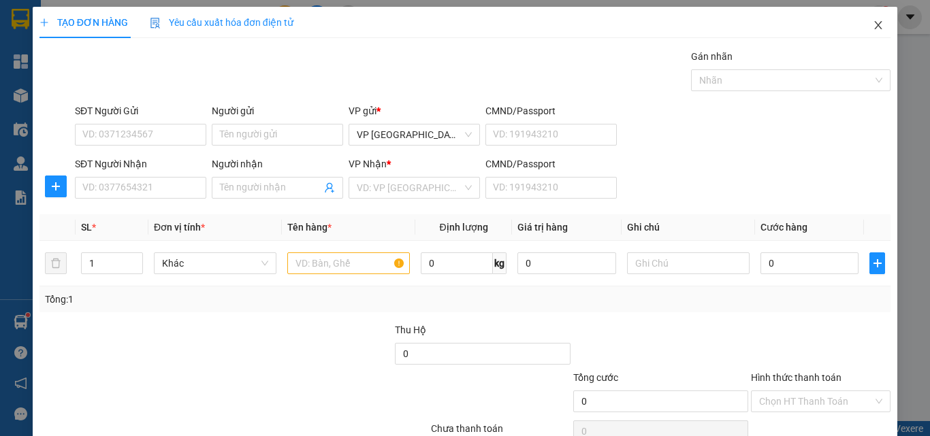
click at [860, 25] on span "Close" at bounding box center [878, 26] width 38 height 38
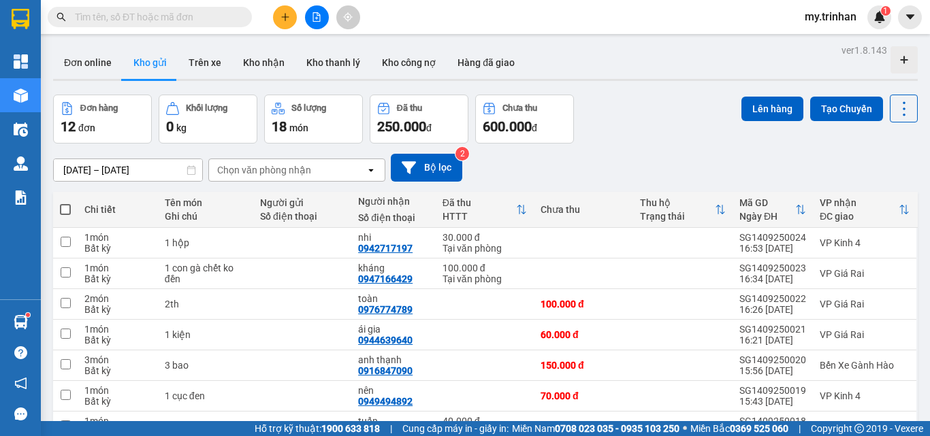
click at [374, 166] on icon "open" at bounding box center [371, 170] width 11 height 11
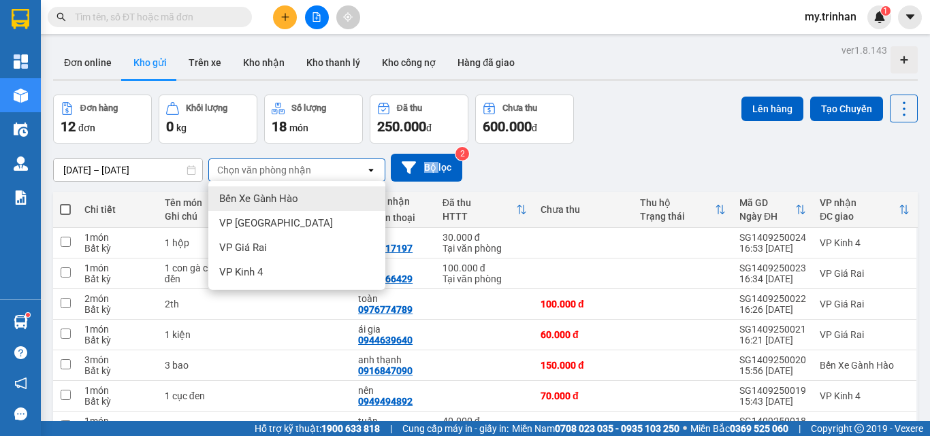
click at [374, 166] on icon "open" at bounding box center [371, 170] width 11 height 11
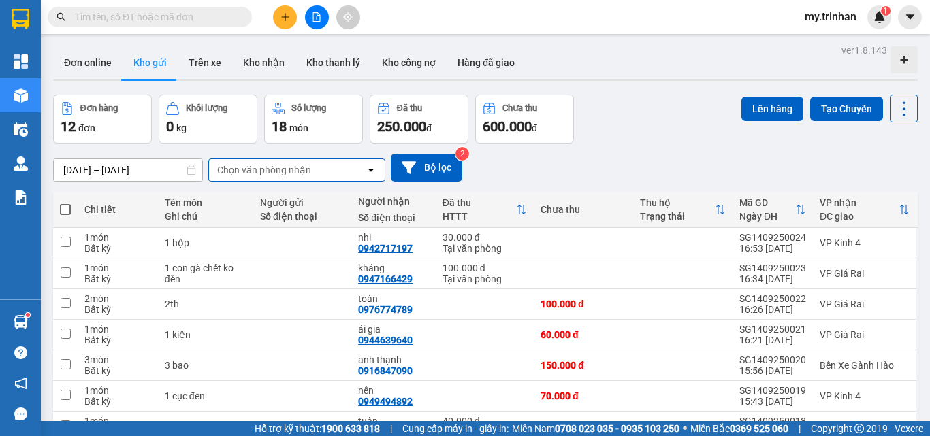
click at [541, 168] on div "[DATE] – [DATE] Press the down arrow key to interact with the calendar and sele…" at bounding box center [485, 168] width 864 height 28
click at [615, 167] on div "[DATE] – [DATE] Press the down arrow key to interact with the calendar and sele…" at bounding box center [485, 168] width 864 height 28
click at [581, 163] on div "[DATE] – [DATE] Press the down arrow key to interact with the calendar and sele…" at bounding box center [485, 168] width 864 height 28
click at [598, 167] on div "[DATE] – [DATE] Press the down arrow key to interact with the calendar and sele…" at bounding box center [485, 168] width 864 height 28
click at [253, 167] on div "Chọn văn phòng nhận" at bounding box center [264, 170] width 94 height 14
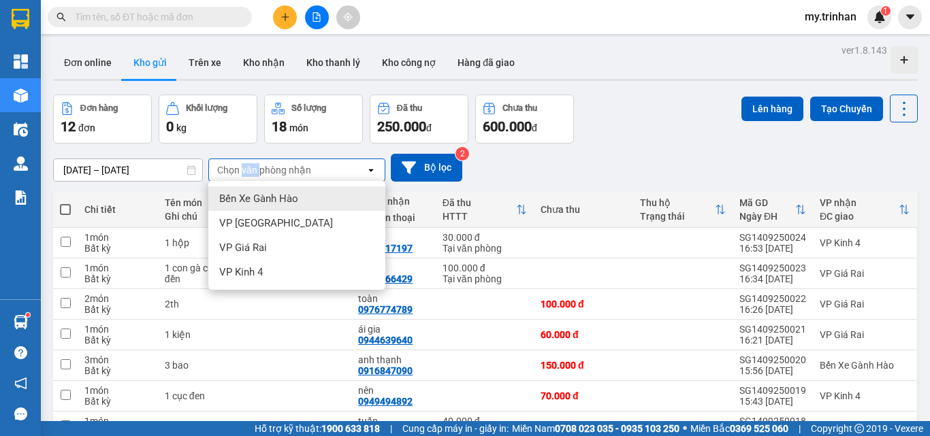
click at [255, 167] on div "Chọn văn phòng nhận" at bounding box center [264, 170] width 94 height 14
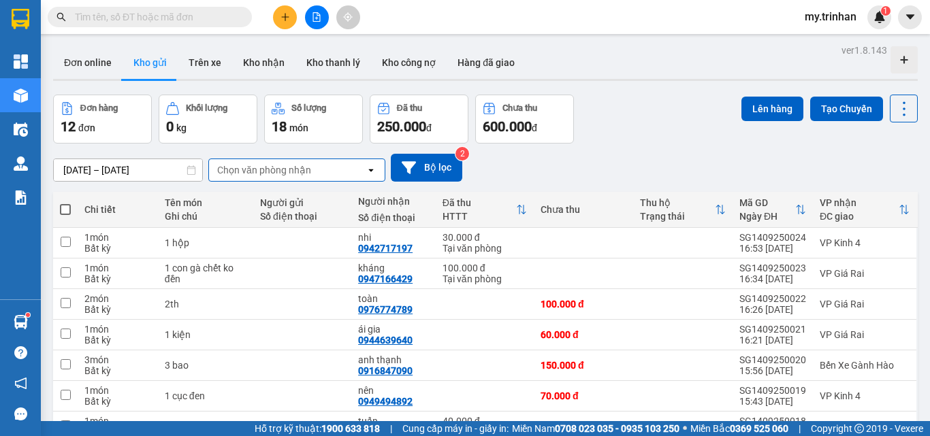
click at [564, 148] on div "[DATE] – [DATE] Press the down arrow key to interact with the calendar and sele…" at bounding box center [485, 168] width 864 height 48
click at [565, 150] on div "[DATE] – [DATE] Press the down arrow key to interact with the calendar and sele…" at bounding box center [485, 168] width 864 height 48
click at [285, 19] on icon "plus" at bounding box center [285, 17] width 10 height 10
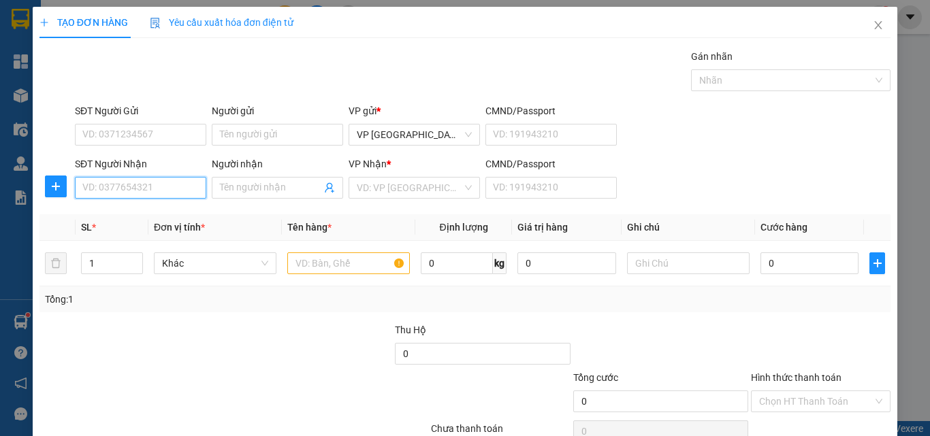
click at [170, 187] on input "SĐT Người Nhận" at bounding box center [140, 188] width 131 height 22
type input "0327736909"
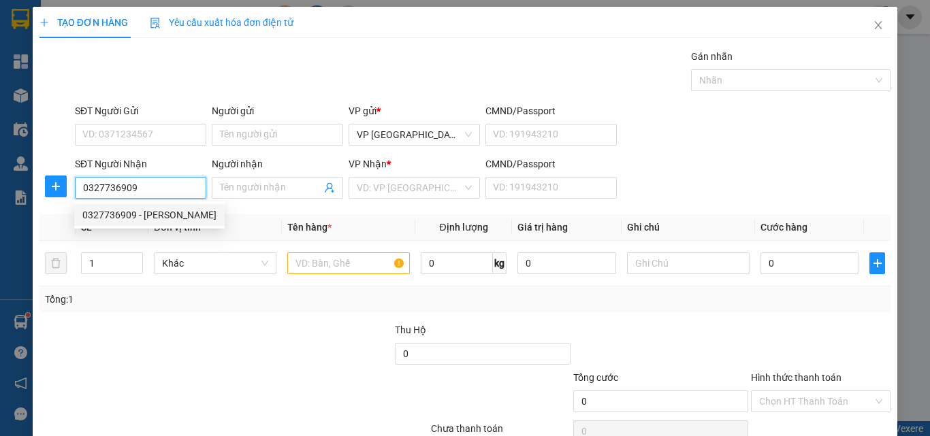
click at [188, 214] on div "0327736909 - [PERSON_NAME]" at bounding box center [149, 215] width 134 height 15
type input "[PERSON_NAME]"
type input "60.000"
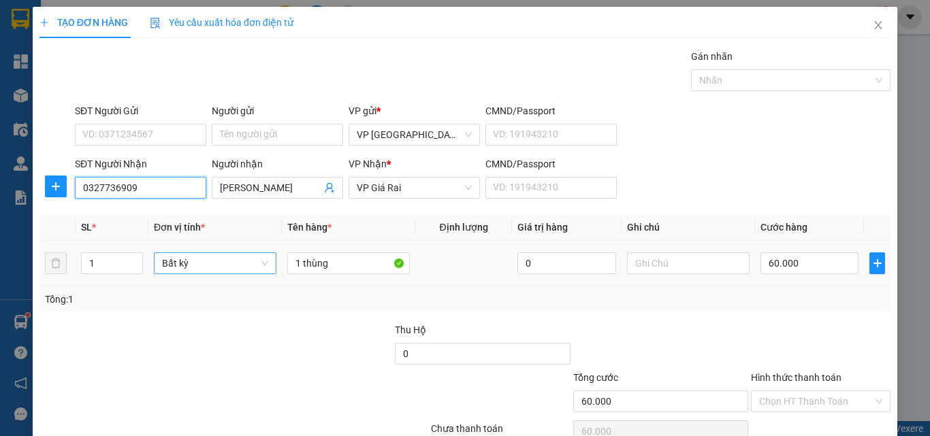
type input "0327736909"
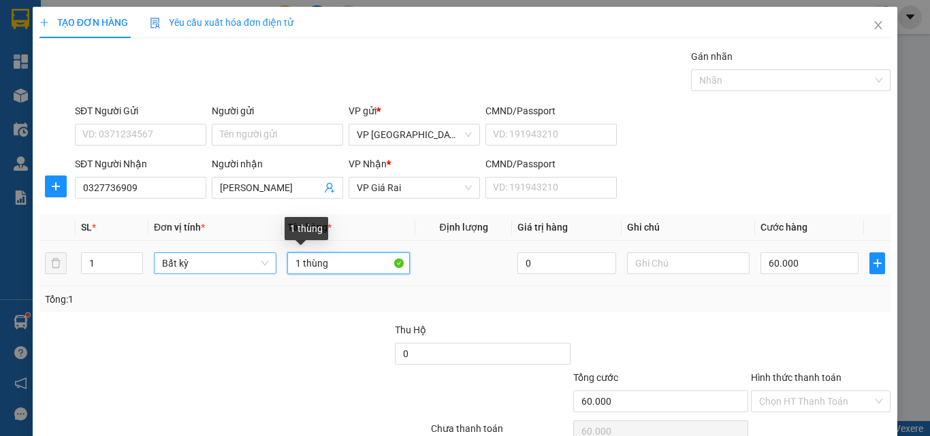
drag, startPoint x: 246, startPoint y: 258, endPoint x: 227, endPoint y: 256, distance: 19.2
click at [231, 257] on tr "1 Bất kỳ 1 thùng 0 60.000" at bounding box center [464, 264] width 851 height 46
type input "1 bao"
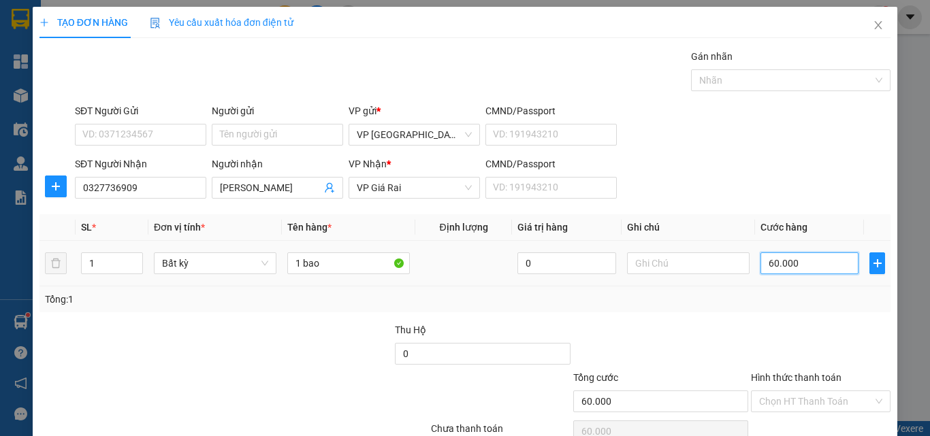
click at [815, 269] on input "60.000" at bounding box center [809, 264] width 98 height 22
type input "4"
type input "40"
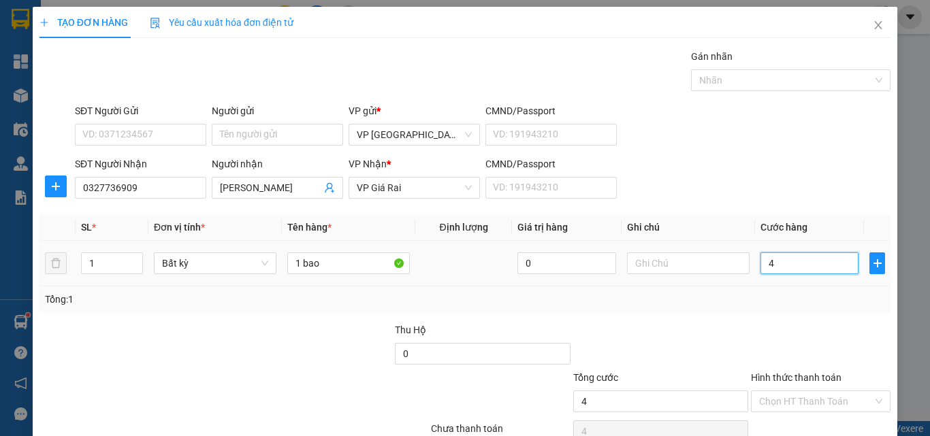
type input "40"
type input "40.000"
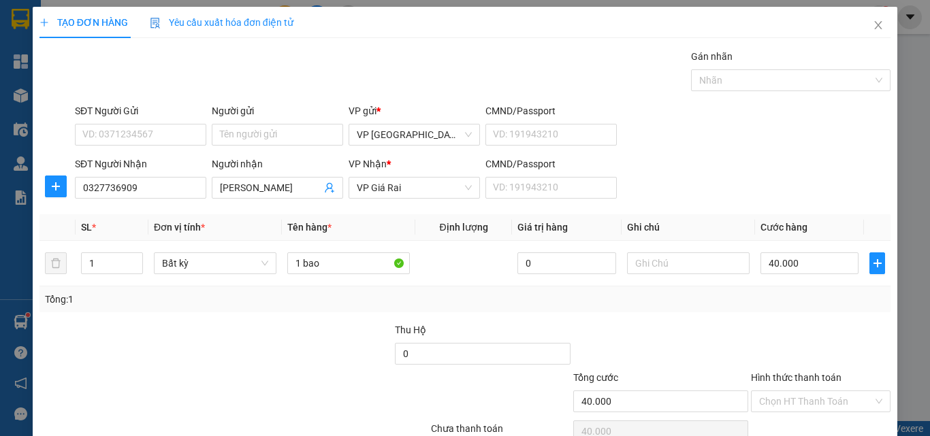
scroll to position [67, 0]
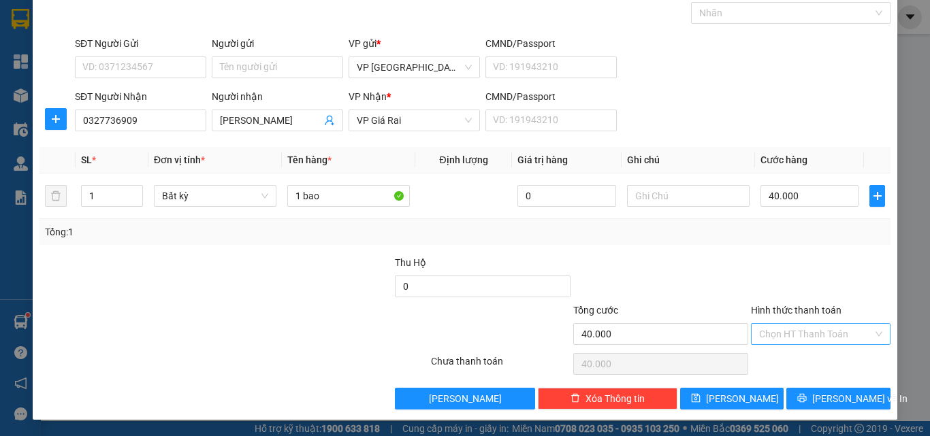
click at [807, 341] on input "Hình thức thanh toán" at bounding box center [816, 334] width 114 height 20
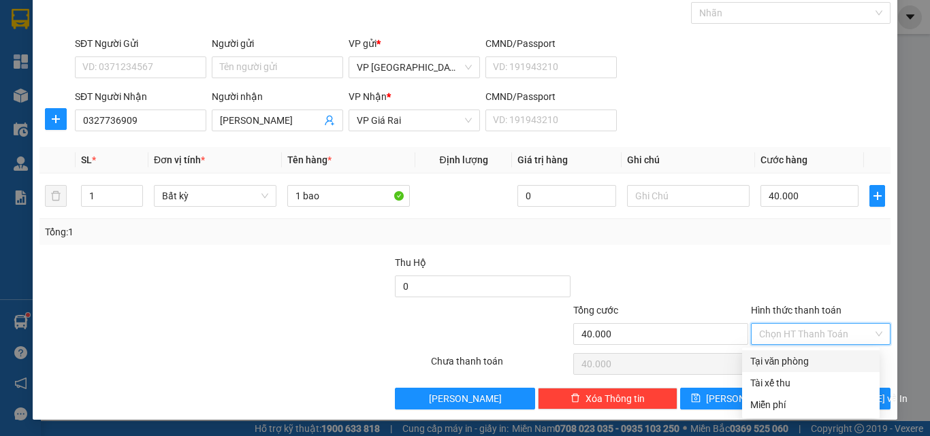
click at [809, 370] on div "Tại văn phòng" at bounding box center [810, 362] width 137 height 22
type input "0"
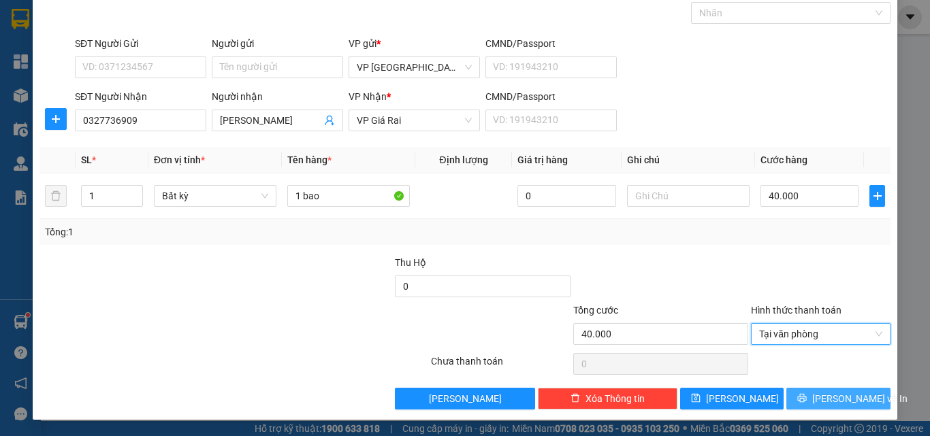
click at [813, 399] on button "[PERSON_NAME] và In" at bounding box center [838, 399] width 104 height 22
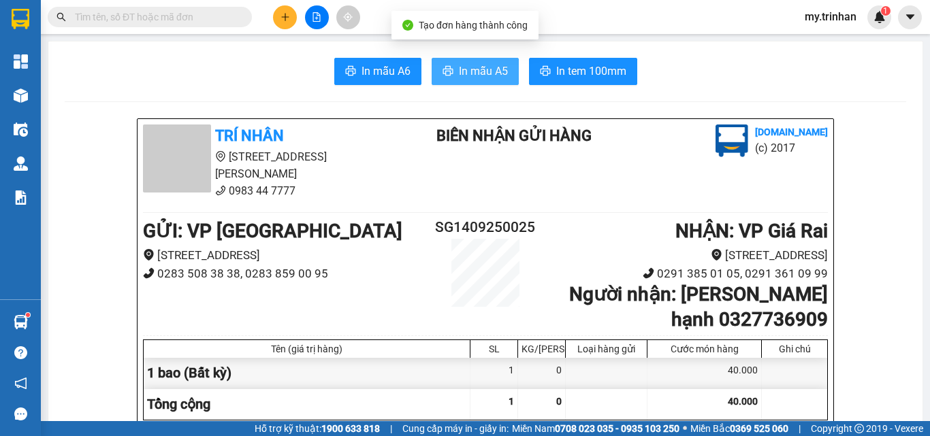
click at [460, 70] on span "In mẫu A5" at bounding box center [483, 71] width 49 height 17
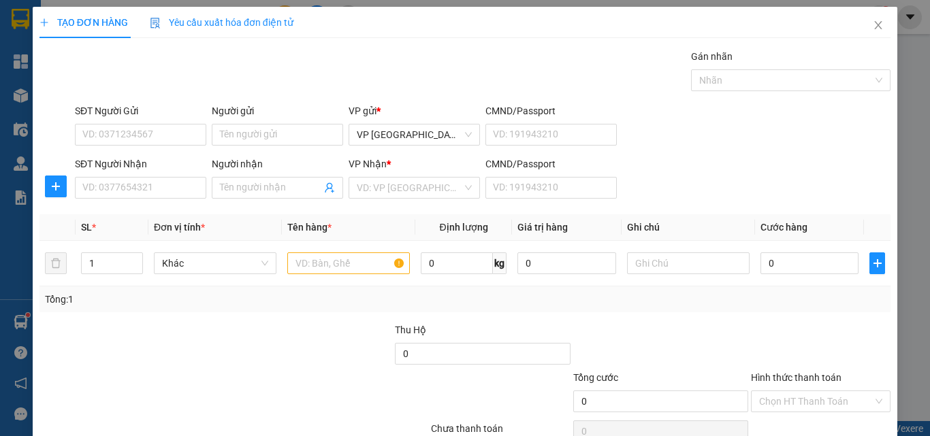
drag, startPoint x: 679, startPoint y: 196, endPoint x: 336, endPoint y: 103, distance: 354.8
click at [517, 137] on form "SĐT Người Gửi VD: 0371234567 Người gửi Tên người gửi VP gửi * VP [GEOGRAPHIC_DA…" at bounding box center [464, 153] width 851 height 101
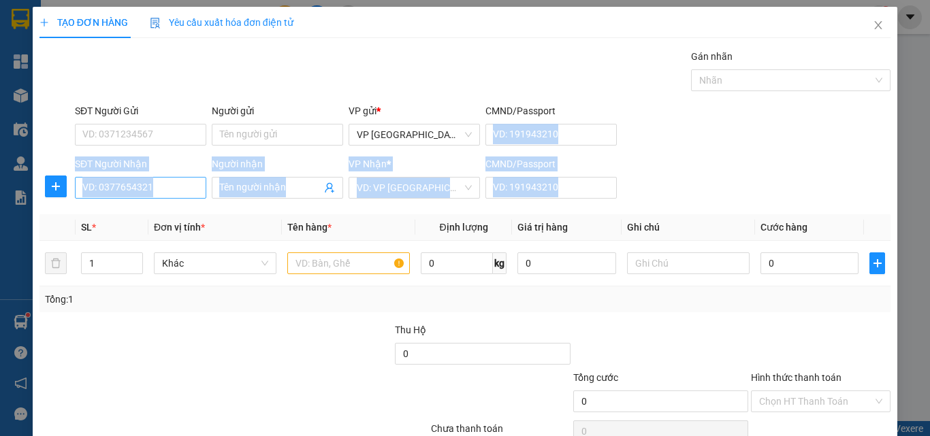
click at [152, 186] on input "SĐT Người Nhận" at bounding box center [140, 188] width 131 height 22
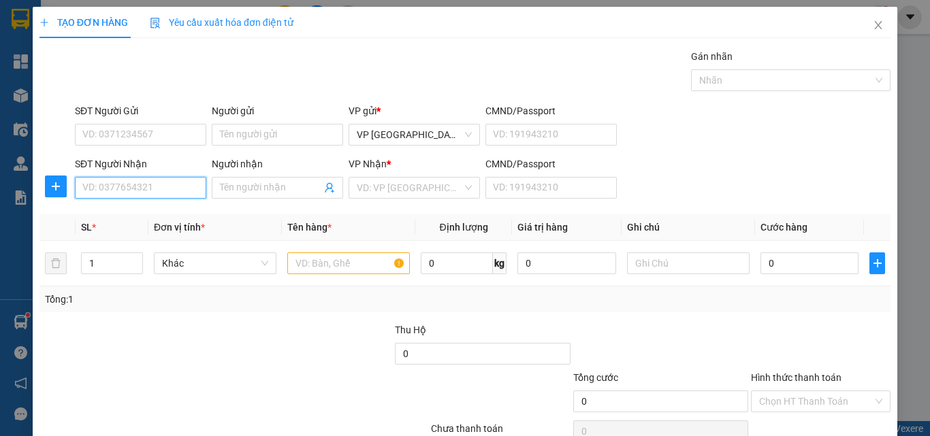
click at [161, 186] on input "SĐT Người Nhận" at bounding box center [140, 188] width 131 height 22
click at [174, 186] on input "717" at bounding box center [140, 188] width 131 height 22
click at [175, 217] on div "0948077717 - nhi hộ phòng" at bounding box center [140, 215] width 117 height 15
type input "0948077717"
type input "nhi hộ phòng"
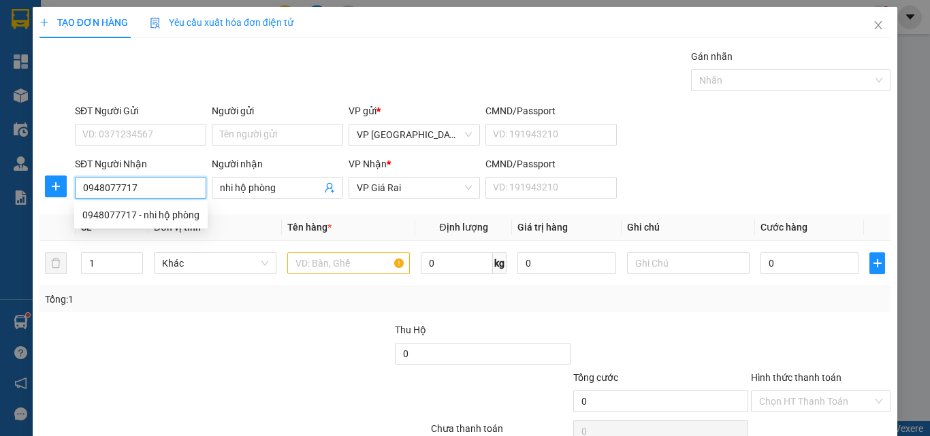
type input "90.000"
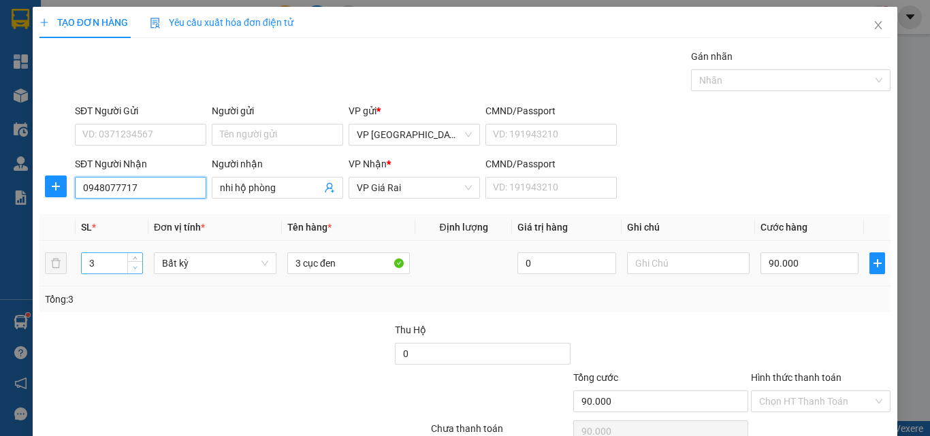
type input "0948077717"
click at [137, 270] on span "down" at bounding box center [135, 268] width 8 height 8
type input "1"
click at [137, 270] on span "down" at bounding box center [135, 268] width 8 height 8
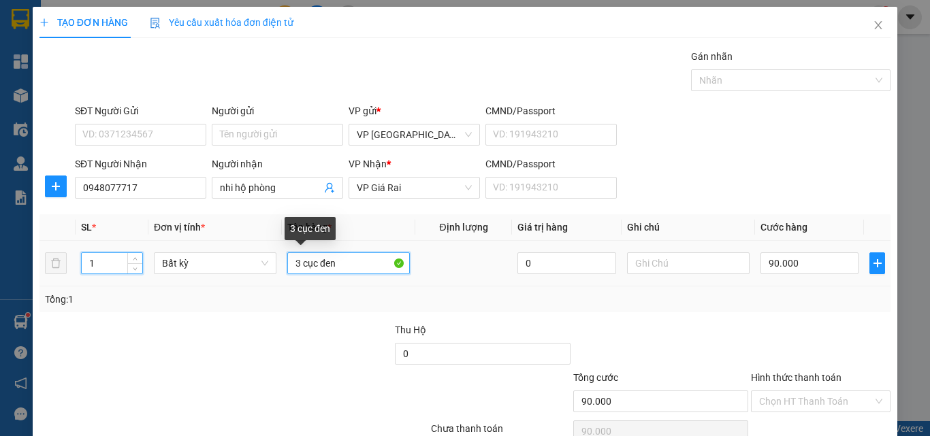
drag, startPoint x: 340, startPoint y: 269, endPoint x: 169, endPoint y: 218, distance: 178.3
click at [175, 222] on table "SL * Đơn vị tính * Tên hàng * Định lượng Giá trị hàng Ghi chú Cước hàng 1 Bất k…" at bounding box center [464, 250] width 851 height 72
type input "0"
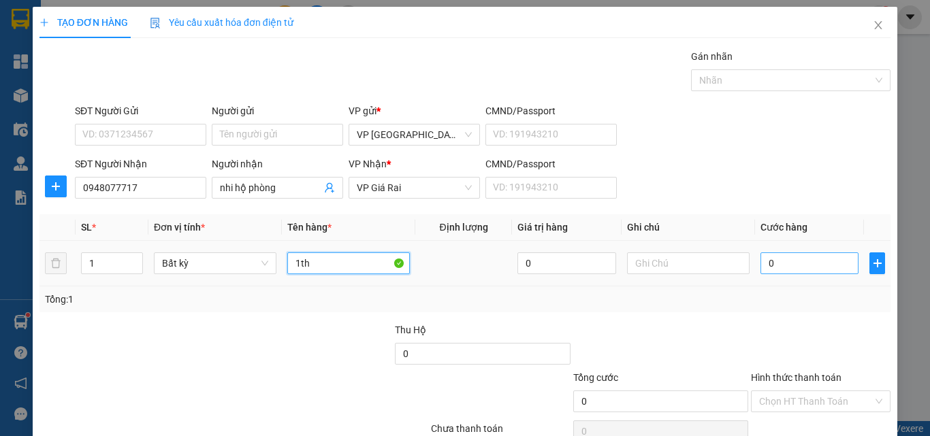
type input "1th"
type input "6"
type input "60"
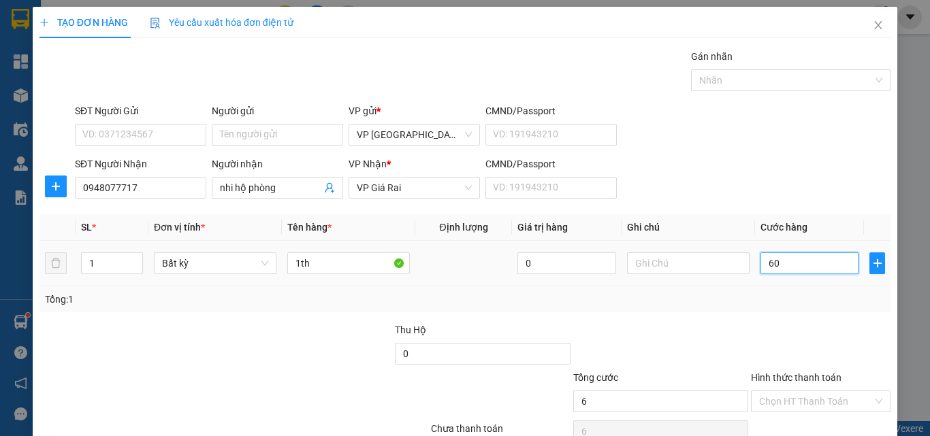
type input "60"
type input "60.000"
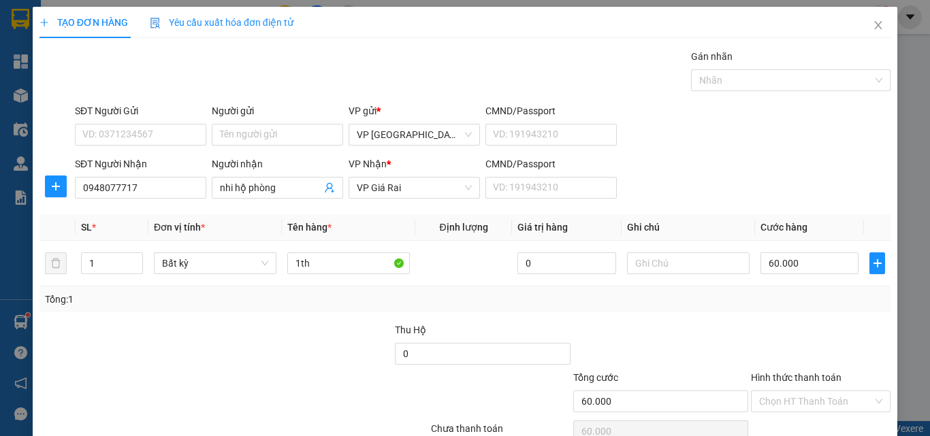
scroll to position [67, 0]
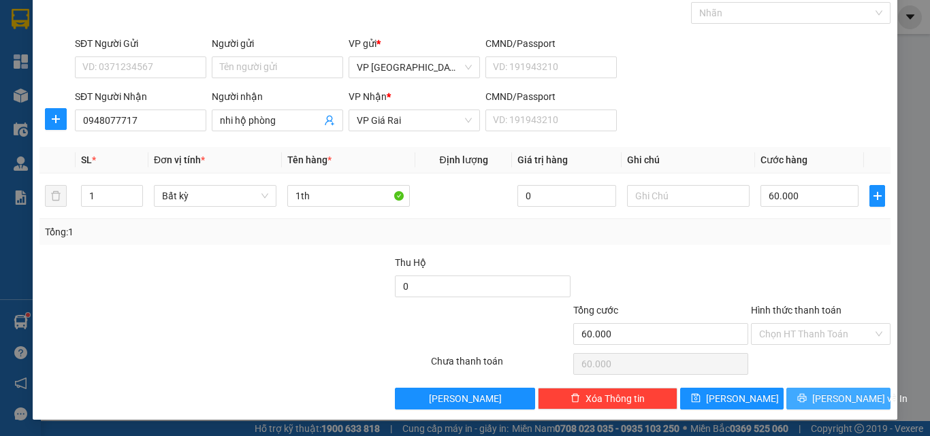
click at [841, 395] on span "[PERSON_NAME] và In" at bounding box center [859, 398] width 95 height 15
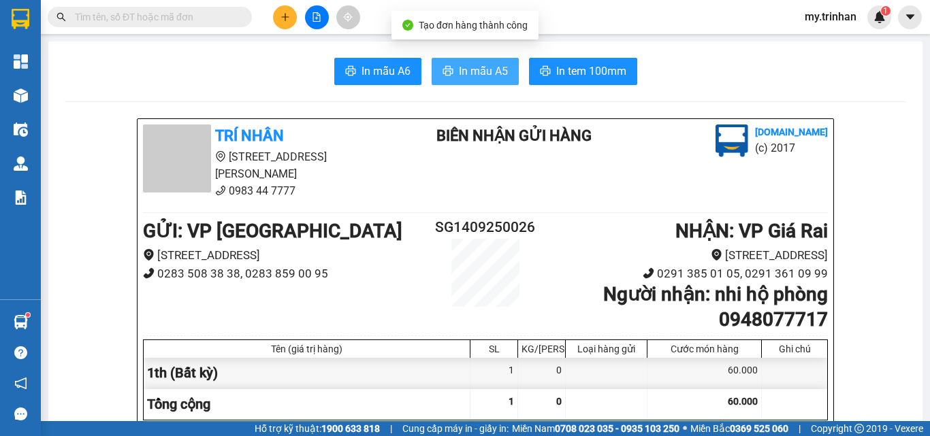
click at [464, 67] on span "In mẫu A5" at bounding box center [483, 71] width 49 height 17
